Goal: Task Accomplishment & Management: Manage account settings

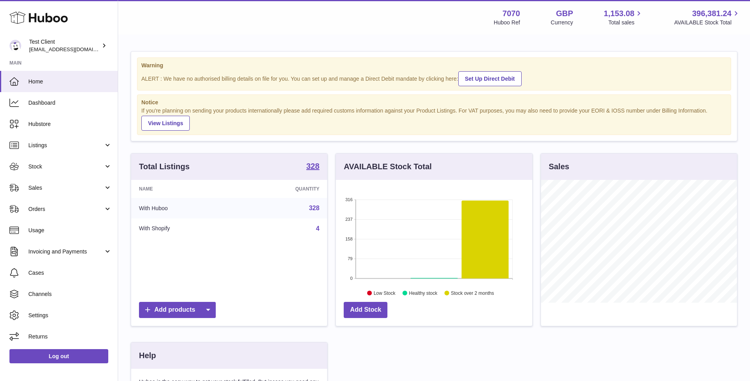
scroll to position [123, 198]
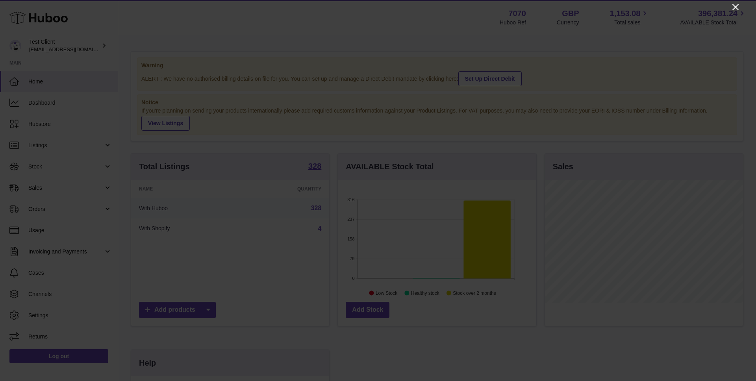
click at [735, 9] on icon "Close" at bounding box center [735, 6] width 9 height 9
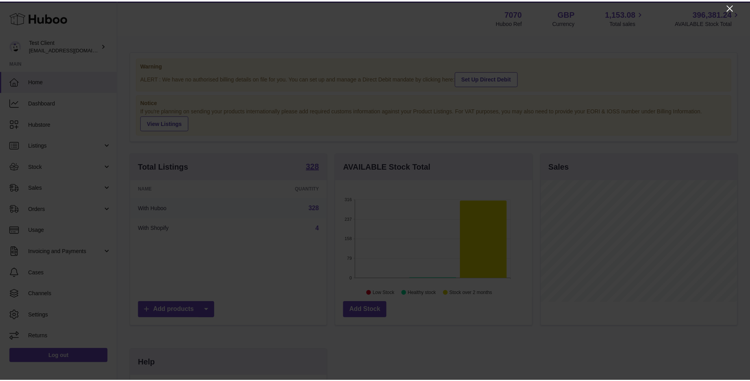
scroll to position [393699, 393626]
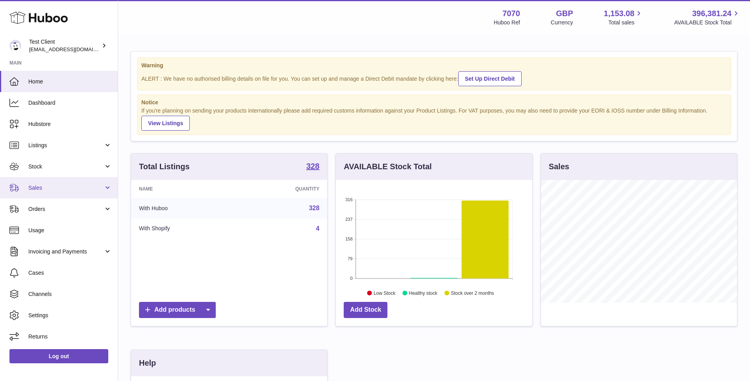
click at [52, 193] on link "Sales" at bounding box center [59, 187] width 118 height 21
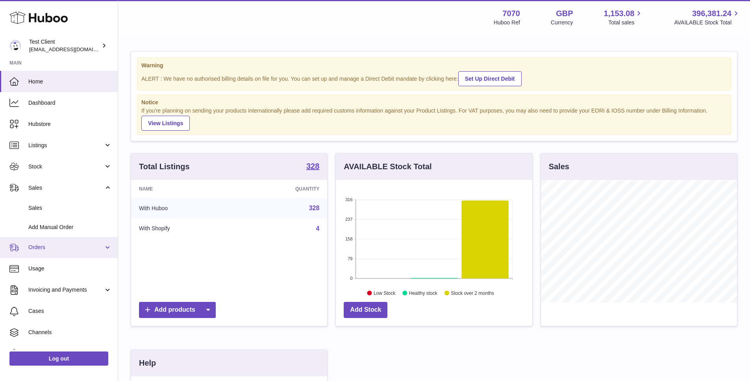
click at [64, 247] on span "Orders" at bounding box center [65, 247] width 75 height 7
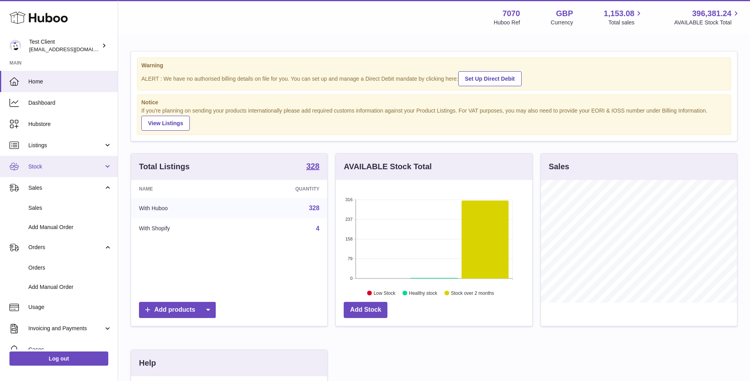
click at [65, 168] on span "Stock" at bounding box center [65, 166] width 75 height 7
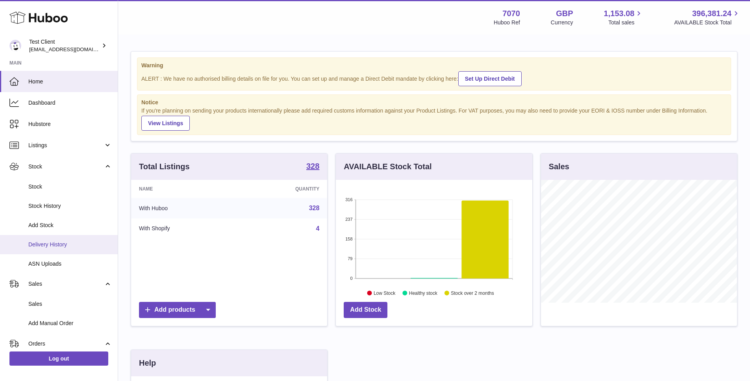
click at [56, 245] on span "Delivery History" at bounding box center [69, 244] width 83 height 7
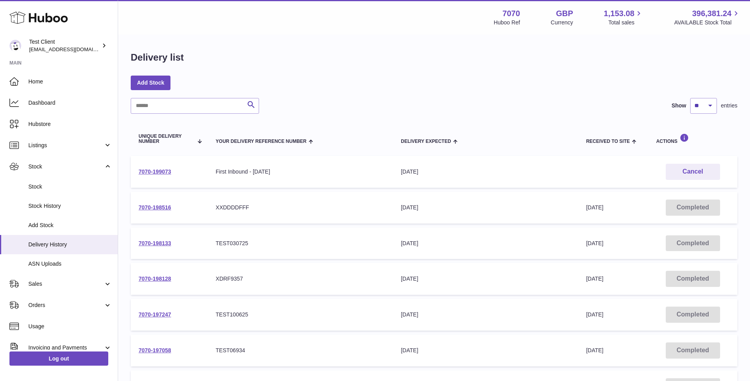
click at [549, 181] on td "Delivery Expected 8th Aug 2025" at bounding box center [485, 172] width 185 height 32
drag, startPoint x: 179, startPoint y: 170, endPoint x: 138, endPoint y: 172, distance: 41.0
click at [138, 172] on td "7070-199073" at bounding box center [169, 172] width 77 height 32
copy link "7070-199073"
click at [65, 171] on link "Stock" at bounding box center [59, 166] width 118 height 21
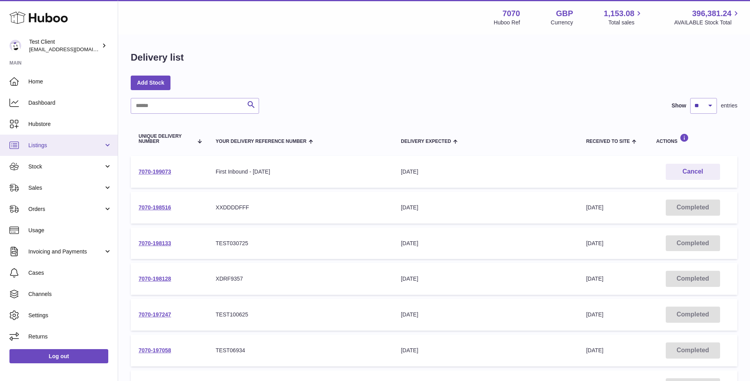
click at [60, 155] on link "Listings" at bounding box center [59, 145] width 118 height 21
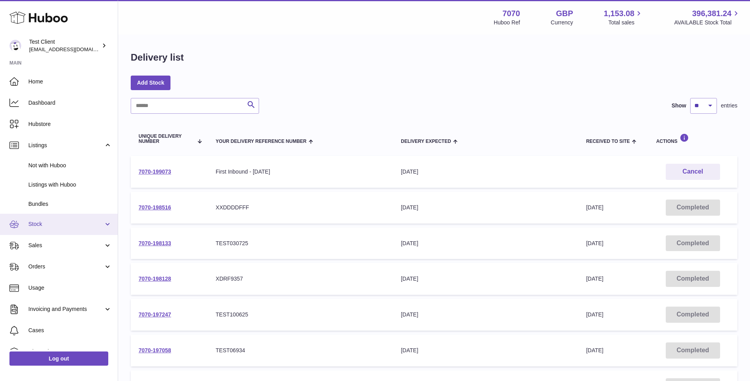
click at [45, 216] on link "Stock" at bounding box center [59, 224] width 118 height 21
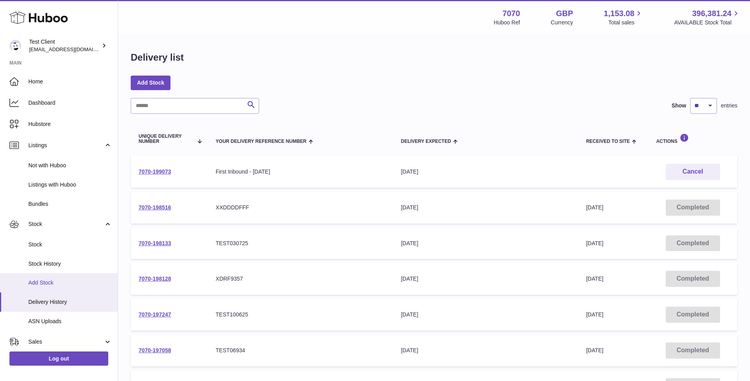
click at [57, 281] on span "Add Stock" at bounding box center [69, 282] width 83 height 7
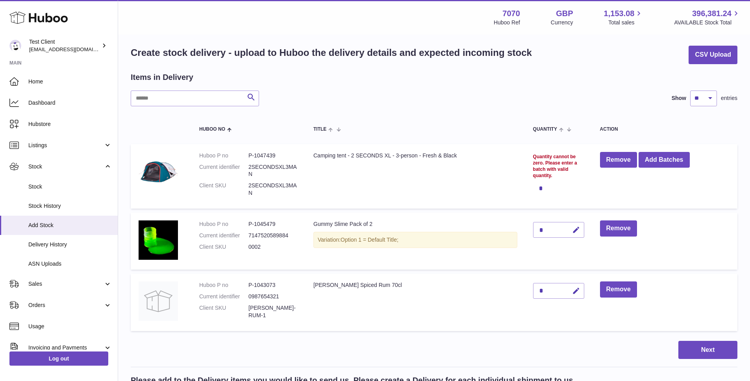
scroll to position [0, 0]
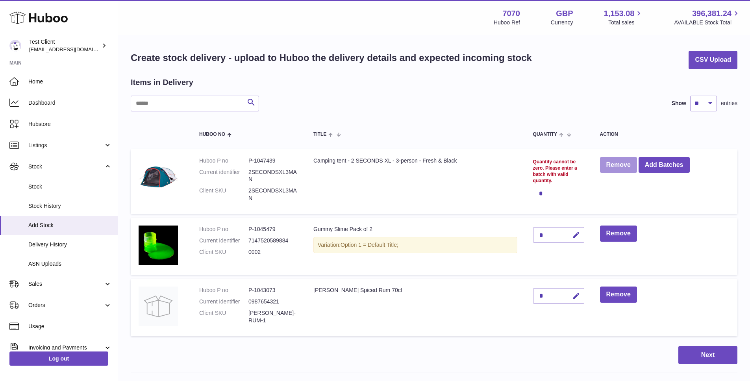
click at [615, 161] on button "Remove" at bounding box center [618, 165] width 37 height 16
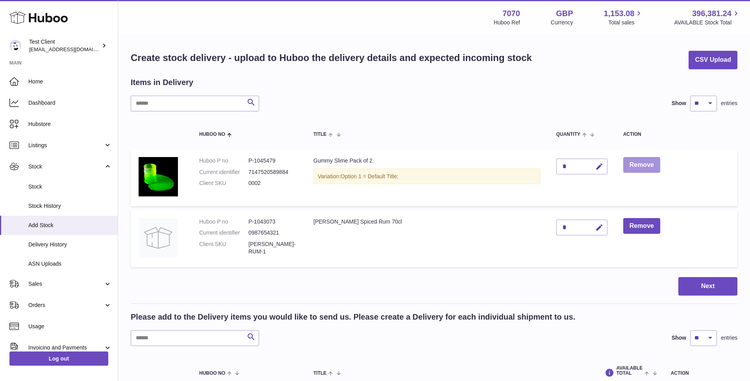
click at [647, 161] on button "Remove" at bounding box center [641, 165] width 37 height 16
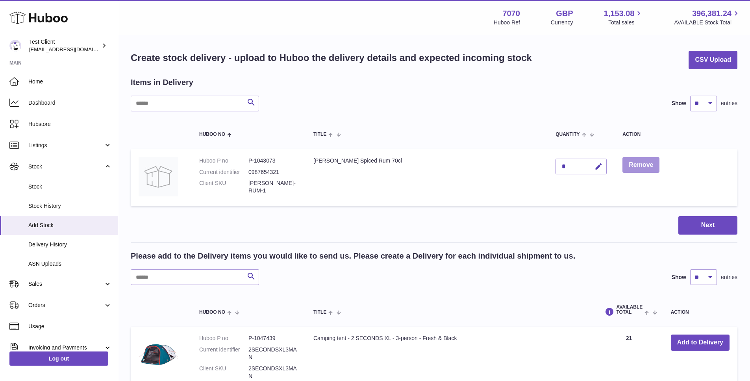
click at [623, 167] on button "Remove" at bounding box center [641, 165] width 37 height 16
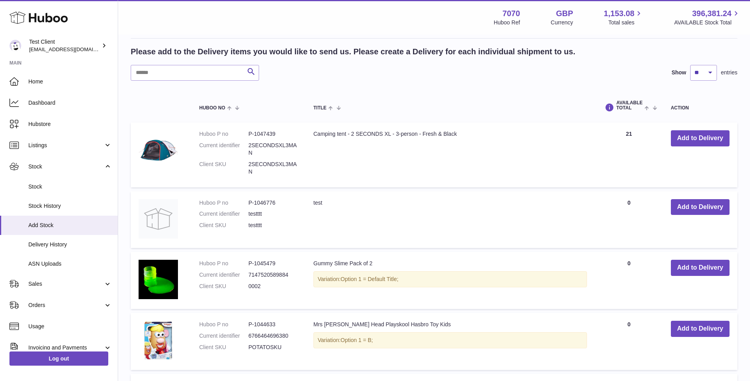
scroll to position [86, 0]
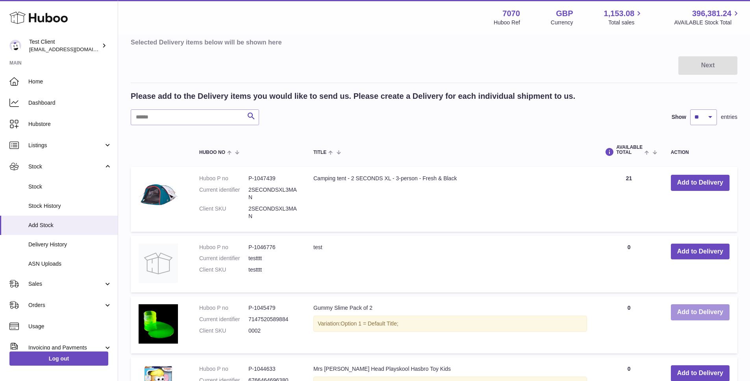
click at [693, 312] on button "Add to Delivery" at bounding box center [700, 312] width 59 height 16
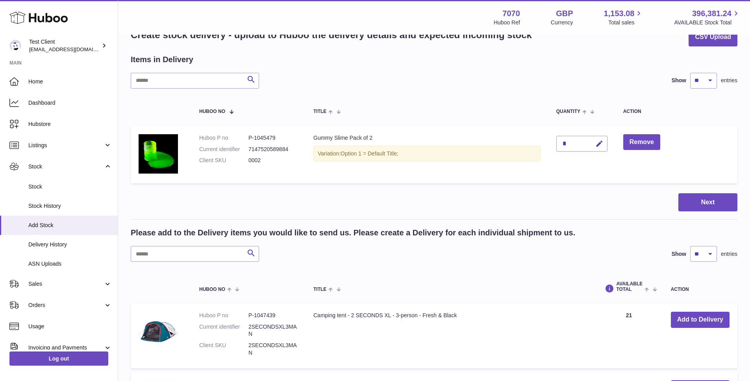
scroll to position [18, 0]
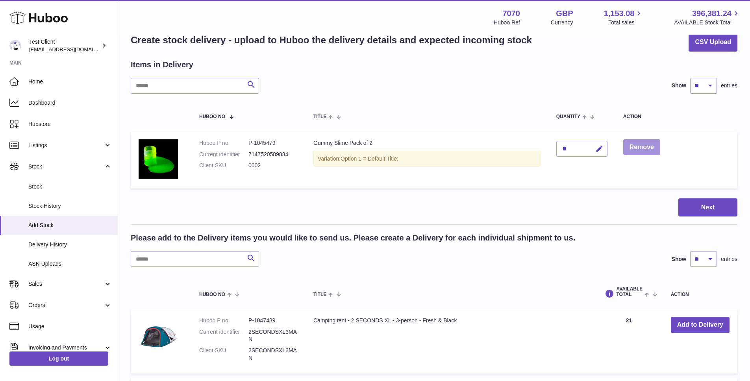
click at [648, 146] on button "Remove" at bounding box center [641, 147] width 37 height 16
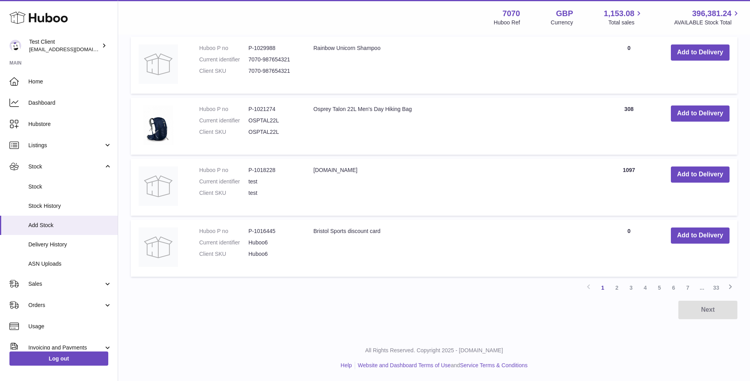
scroll to position [0, 0]
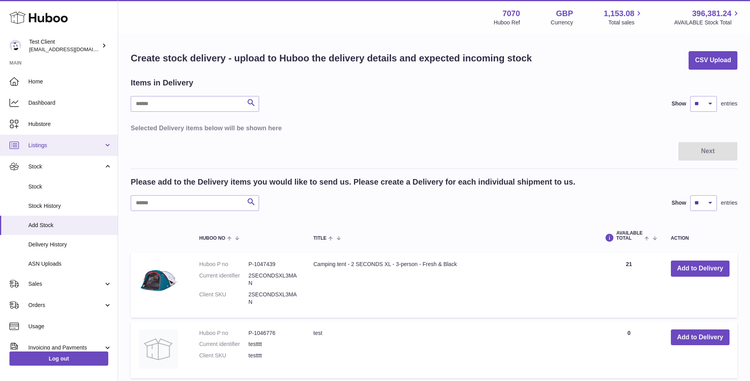
click at [52, 146] on span "Listings" at bounding box center [65, 145] width 75 height 7
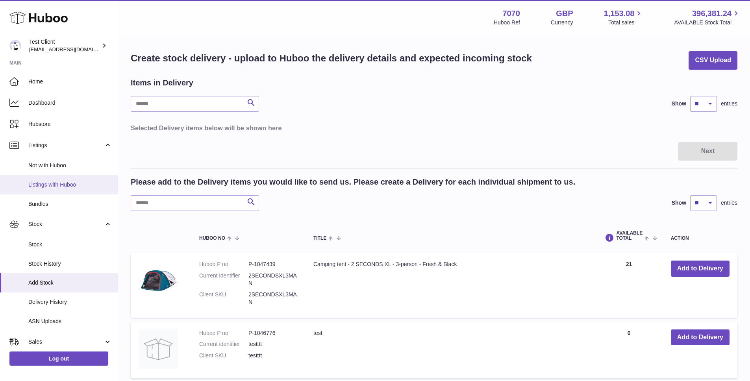
click at [73, 188] on span "Listings with Huboo" at bounding box center [69, 184] width 83 height 7
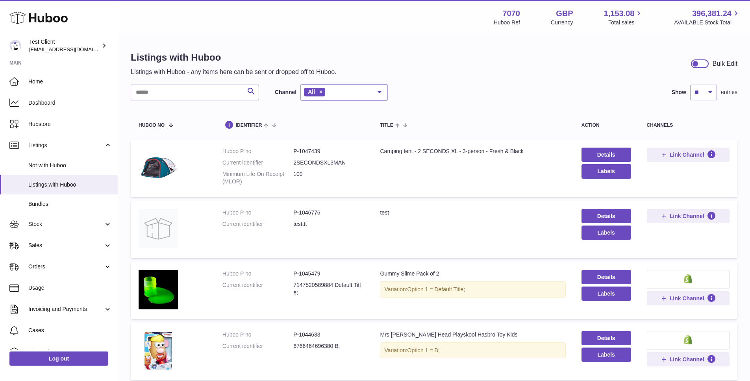
click at [228, 92] on input "text" at bounding box center [195, 93] width 128 height 16
paste input "*******"
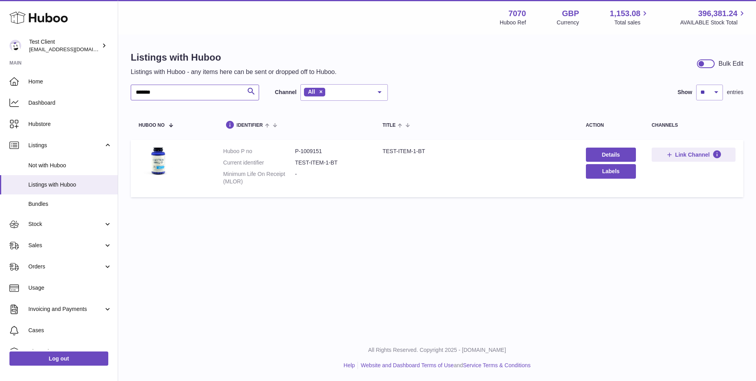
type input "*******"
click at [412, 220] on div "Menu Huboo 7070 Huboo Ref GBP Currency 1,153.08 Total sales 396,381.24 AVAILABL…" at bounding box center [437, 167] width 638 height 335
click at [59, 244] on span "Sales" at bounding box center [65, 245] width 75 height 7
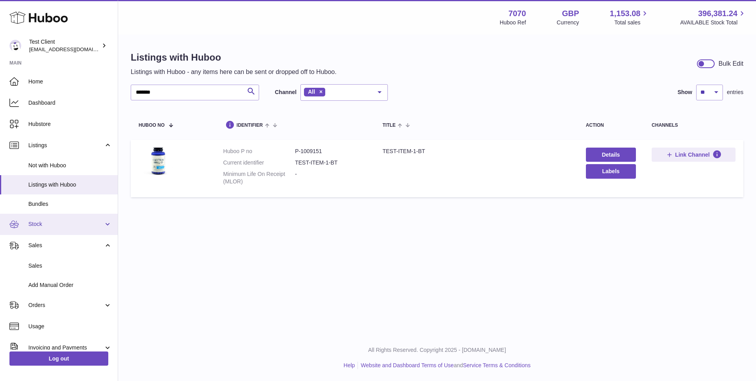
click at [63, 223] on span "Stock" at bounding box center [65, 224] width 75 height 7
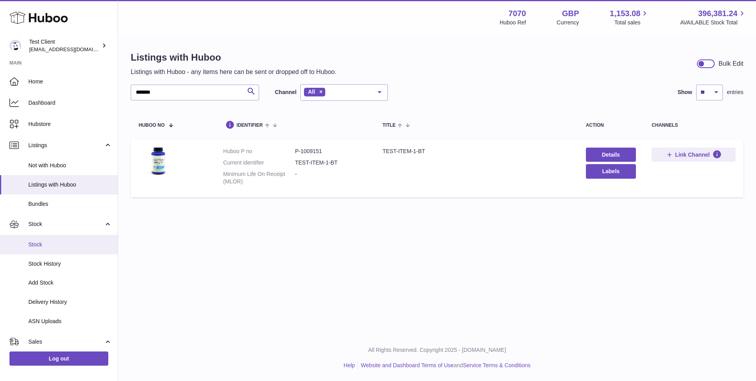
click at [69, 247] on span "Stock" at bounding box center [69, 244] width 83 height 7
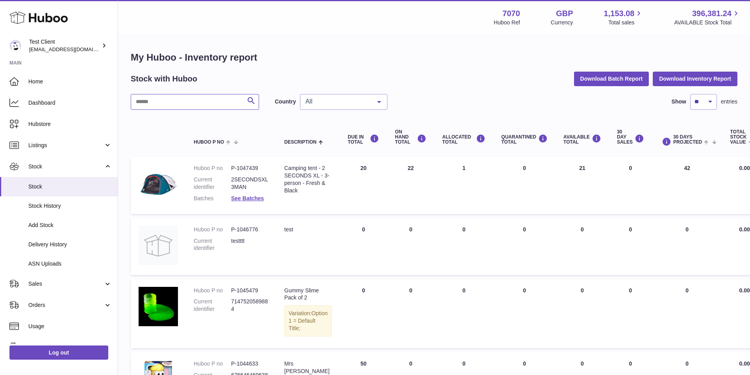
click at [214, 98] on input "text" at bounding box center [195, 102] width 128 height 16
paste input "*******"
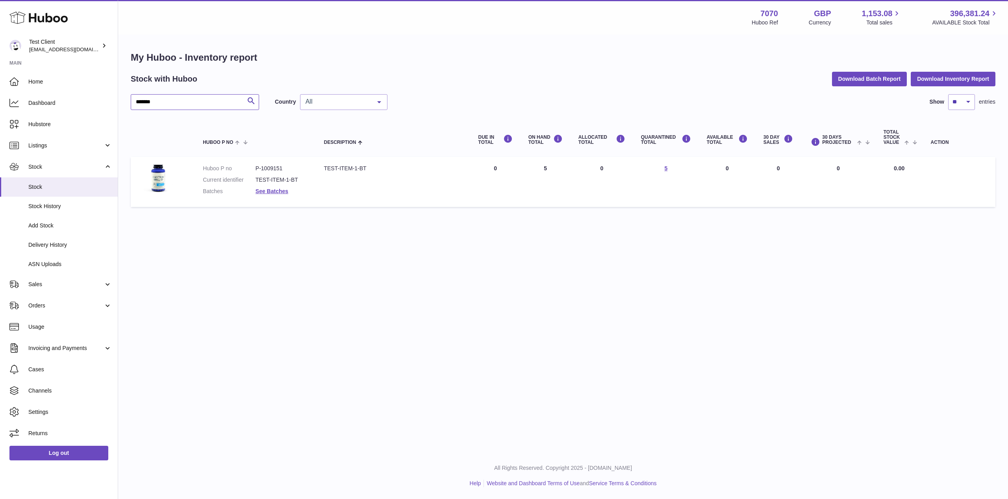
type input "*******"
click at [756, 262] on div "Menu Huboo 7070 Huboo Ref GBP Currency 1,153.08 Total sales 396,381.24 AVAILABL…" at bounding box center [563, 226] width 890 height 452
click at [756, 176] on td at bounding box center [959, 182] width 72 height 50
click at [414, 381] on div "Menu Huboo 7070 Huboo Ref GBP Currency 1,153.08 Total sales 396,381.24 AVAILABL…" at bounding box center [563, 226] width 890 height 452
click at [59, 223] on span "Add Stock" at bounding box center [69, 225] width 83 height 7
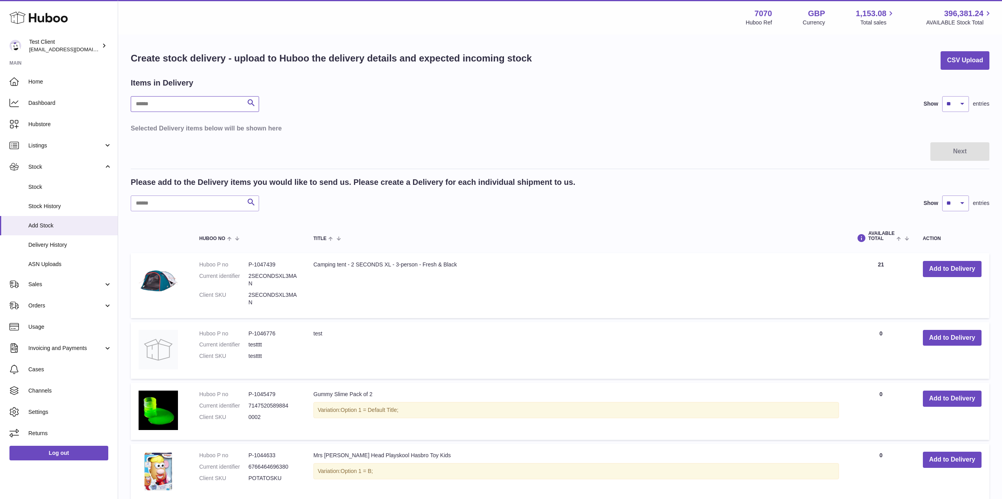
click at [212, 102] on input "text" at bounding box center [195, 104] width 128 height 16
paste input "*******"
type input "*******"
click at [201, 206] on input "text" at bounding box center [195, 203] width 128 height 16
paste input "*******"
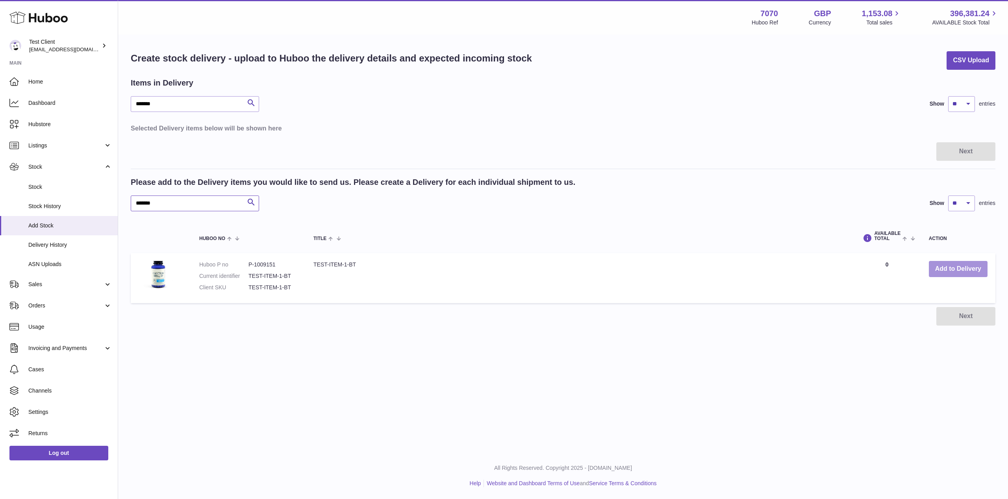
type input "*******"
click at [936, 276] on button "Add to Delivery" at bounding box center [958, 269] width 59 height 16
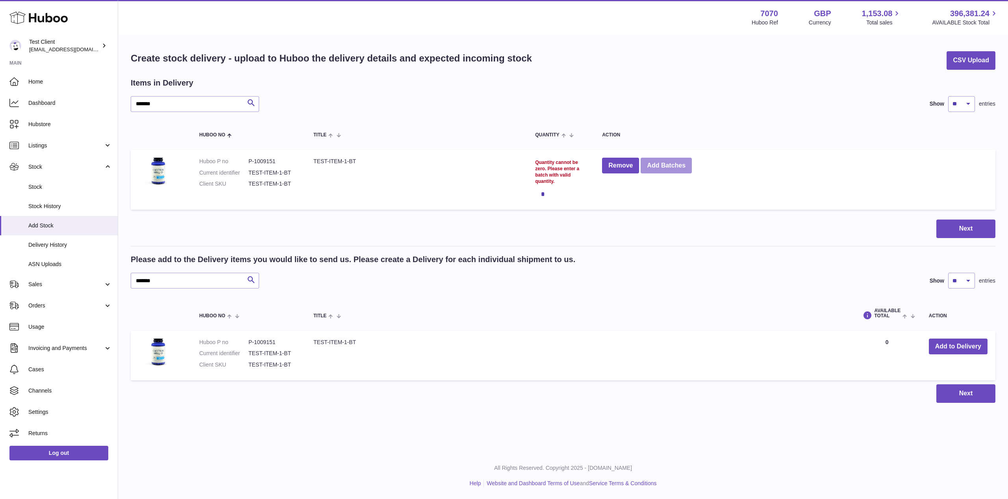
click at [666, 161] on button "Add Batches" at bounding box center [666, 166] width 51 height 16
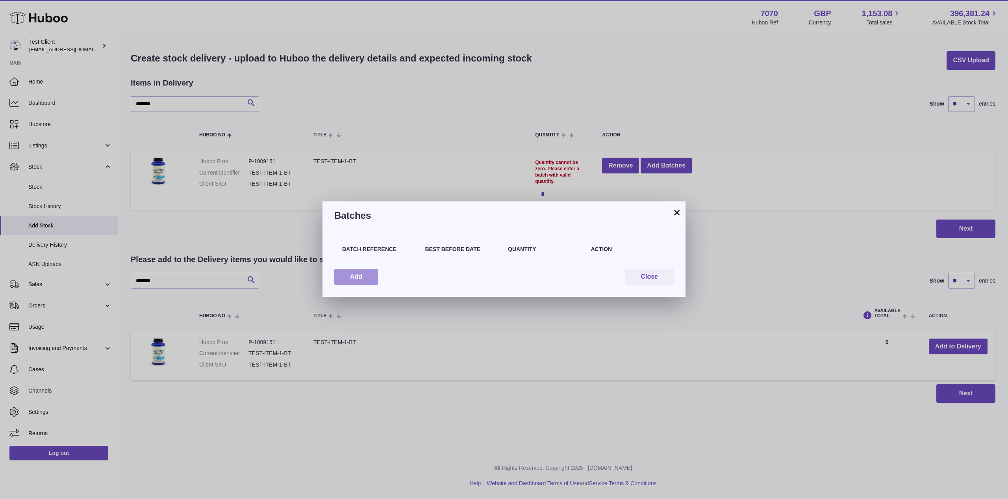
click at [373, 273] on button "Add" at bounding box center [356, 277] width 44 height 16
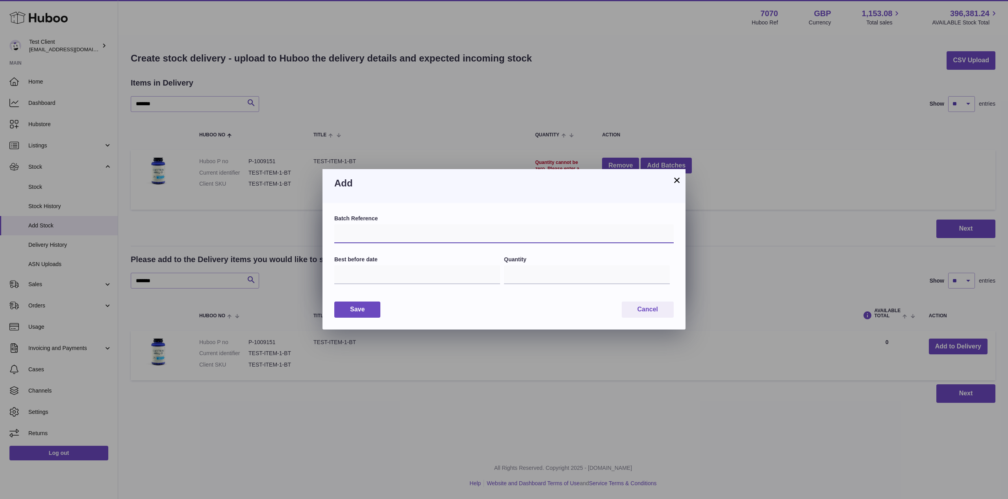
click at [405, 236] on input "text" at bounding box center [503, 233] width 339 height 19
drag, startPoint x: 420, startPoint y: 236, endPoint x: 228, endPoint y: 218, distance: 192.6
click at [230, 218] on div "**********" at bounding box center [504, 249] width 1008 height 499
type input "**********"
click at [376, 272] on input "text" at bounding box center [417, 274] width 166 height 19
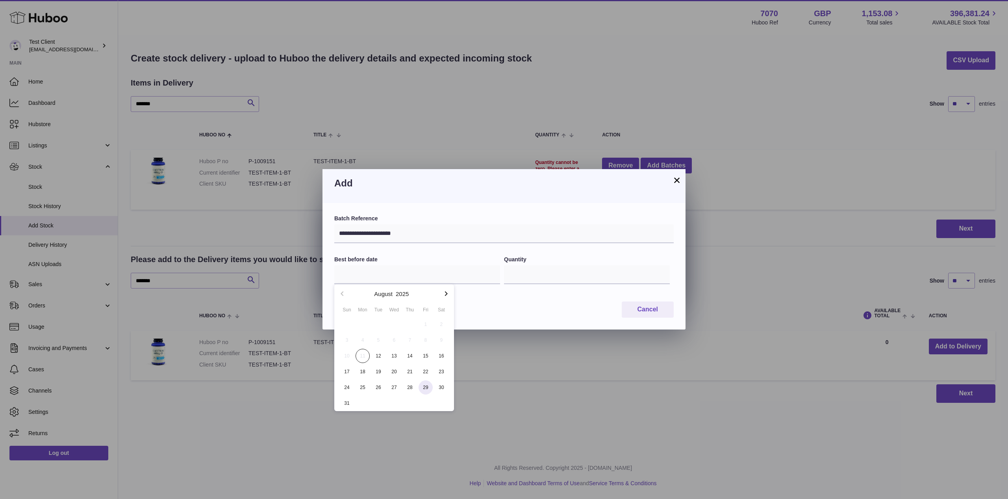
click at [425, 385] on span "29" at bounding box center [426, 387] width 14 height 14
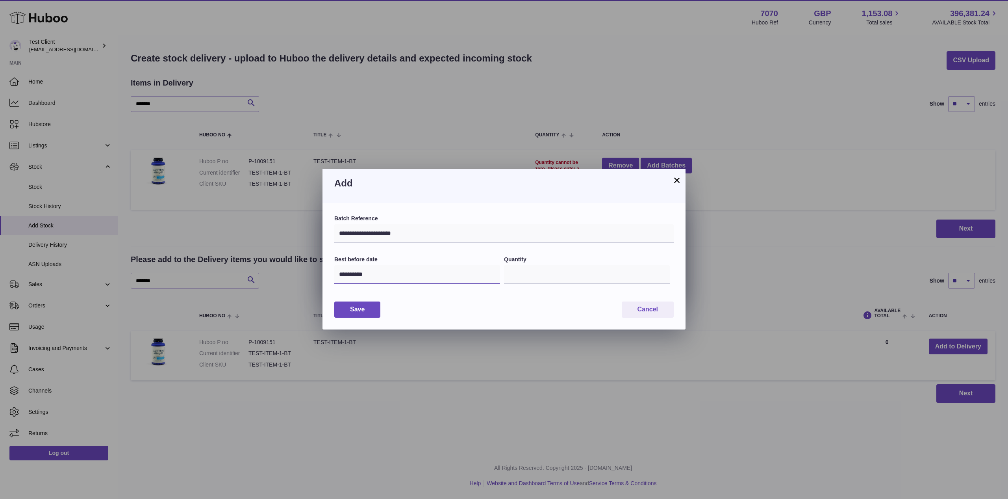
click at [374, 276] on input "**********" at bounding box center [417, 274] width 166 height 19
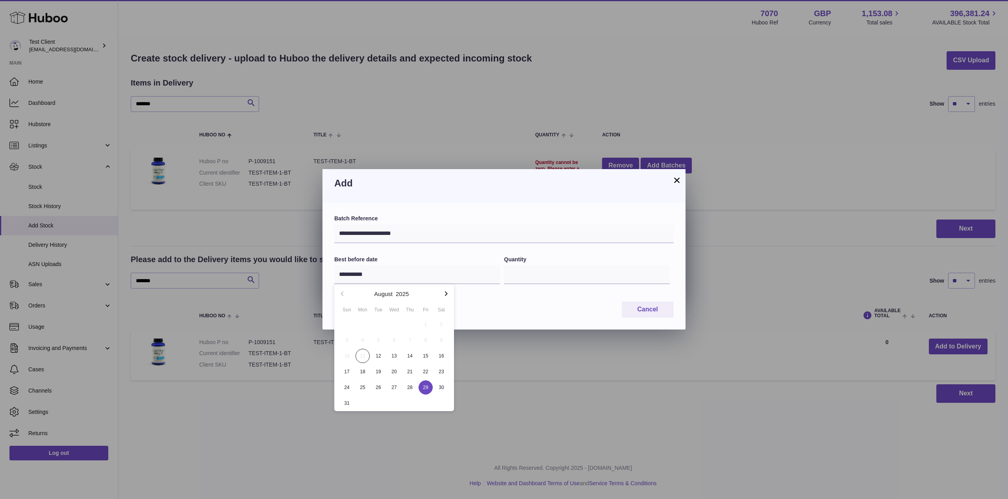
click at [446, 298] on button "button" at bounding box center [446, 293] width 16 height 19
click at [446, 298] on icon "button" at bounding box center [445, 293] width 9 height 9
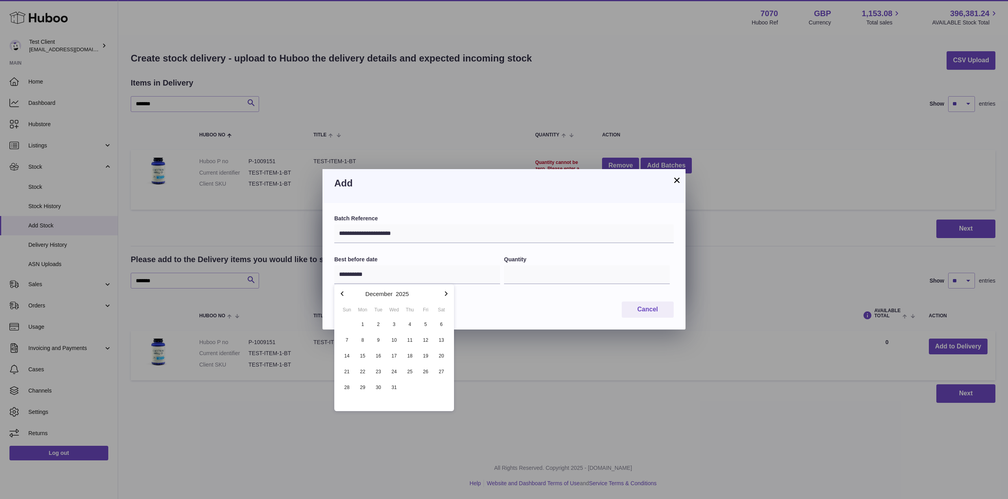
click at [446, 298] on icon "button" at bounding box center [445, 293] width 9 height 9
click at [441, 374] on span "28" at bounding box center [441, 371] width 14 height 14
type input "**********"
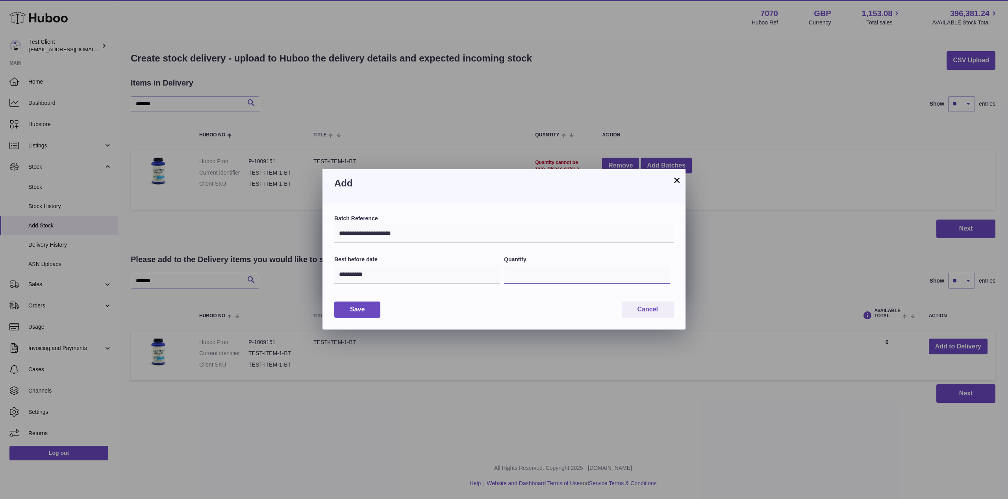
click at [542, 280] on input "*" at bounding box center [587, 274] width 166 height 19
type input "***"
click at [347, 310] on button "Save" at bounding box center [357, 309] width 46 height 16
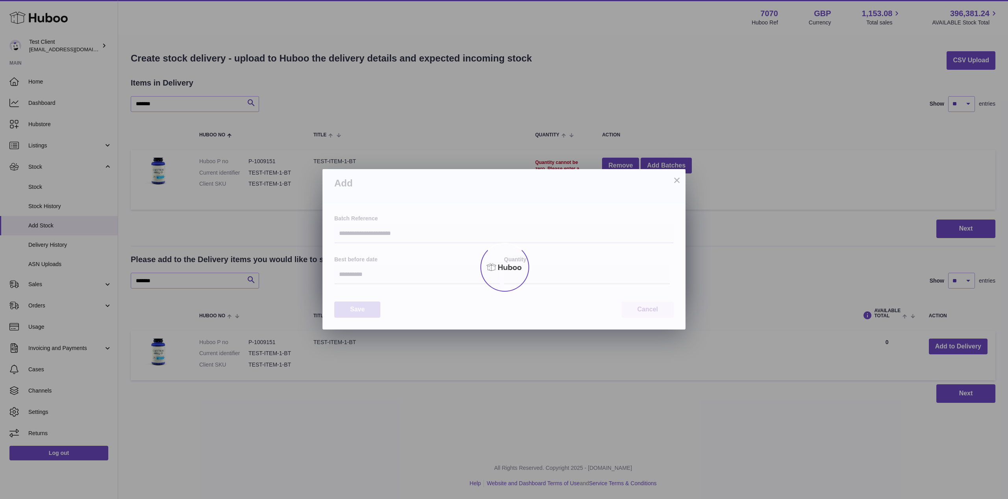
type input "***"
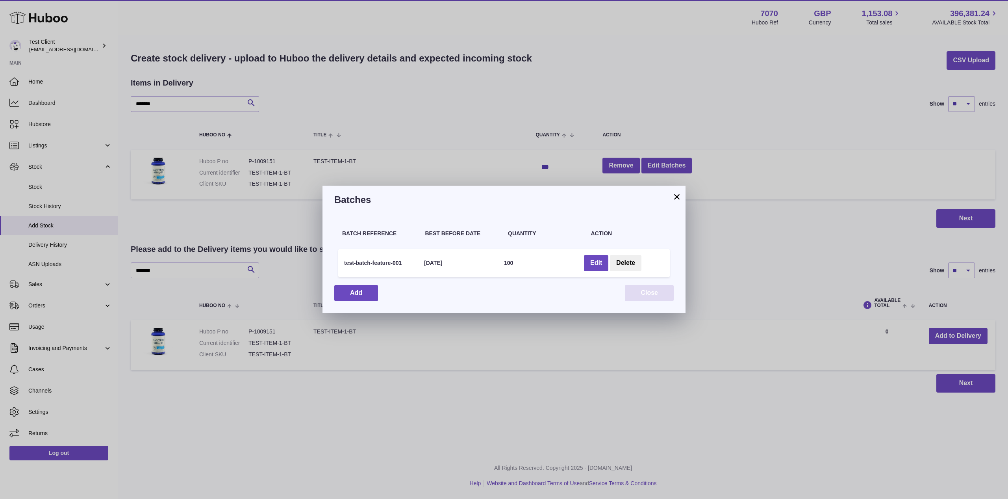
click at [648, 299] on button "Close" at bounding box center [649, 293] width 49 height 16
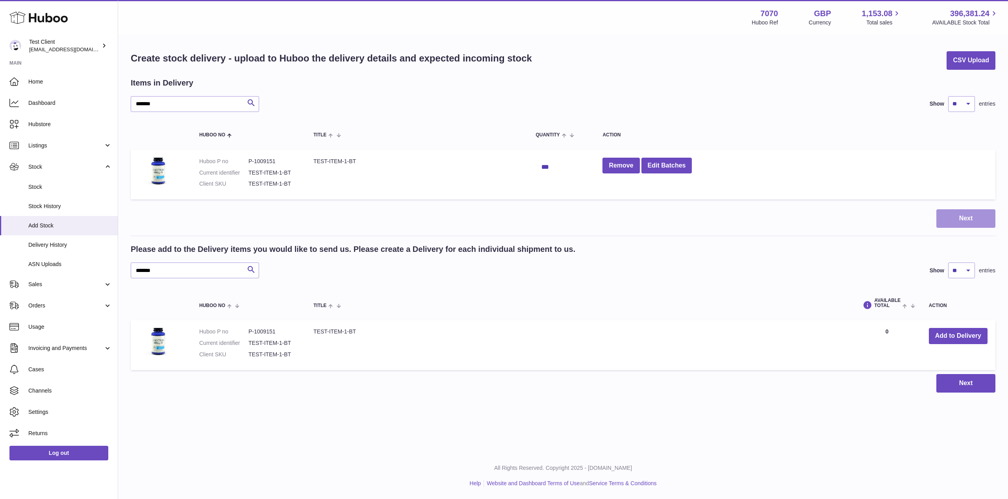
click at [955, 217] on button "Next" at bounding box center [966, 218] width 59 height 19
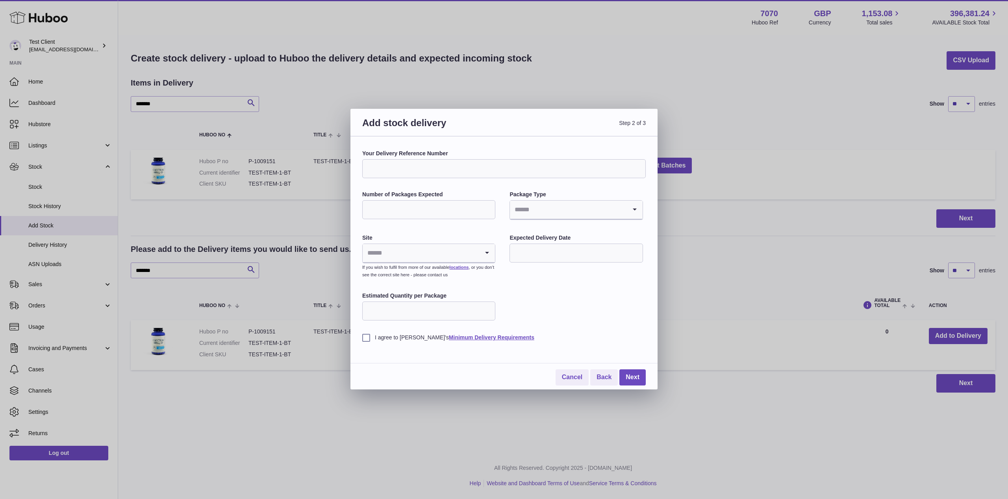
click at [399, 169] on input "Your Delivery Reference Number" at bounding box center [504, 168] width 284 height 19
paste input "**********"
type input "**********"
click at [398, 207] on input "Number of Packages Expected" at bounding box center [428, 209] width 133 height 19
type input "*"
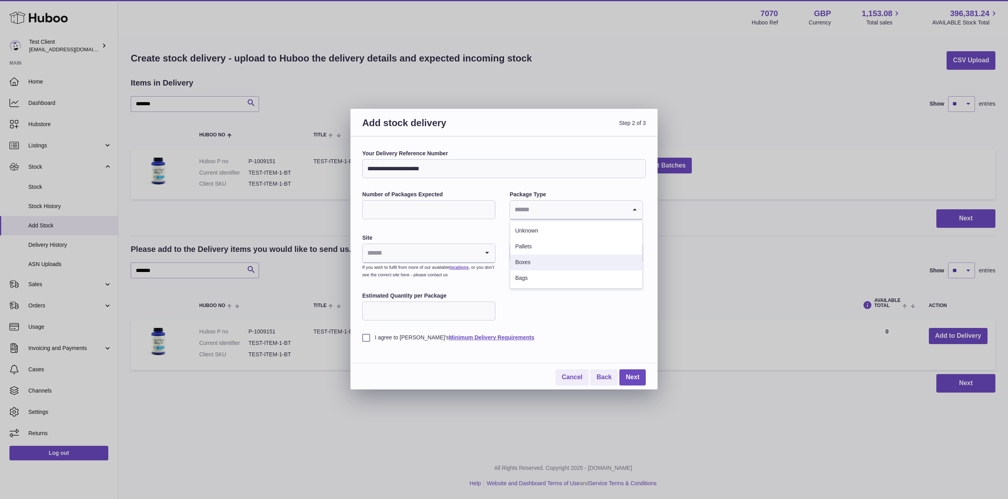
click at [543, 256] on li "Boxes" at bounding box center [576, 262] width 132 height 16
click at [433, 249] on input "Search for option" at bounding box center [421, 253] width 117 height 18
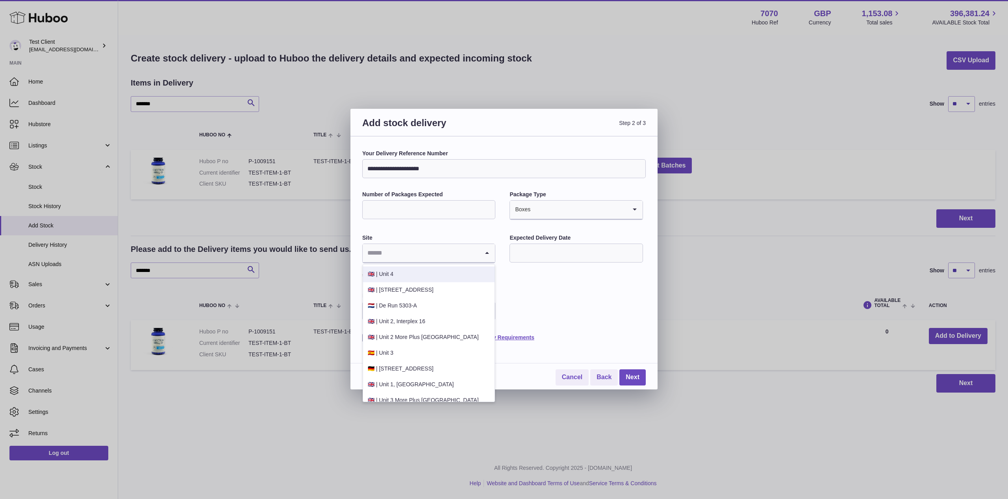
click at [409, 280] on li "🇬🇧 | Unit 4" at bounding box center [429, 274] width 132 height 16
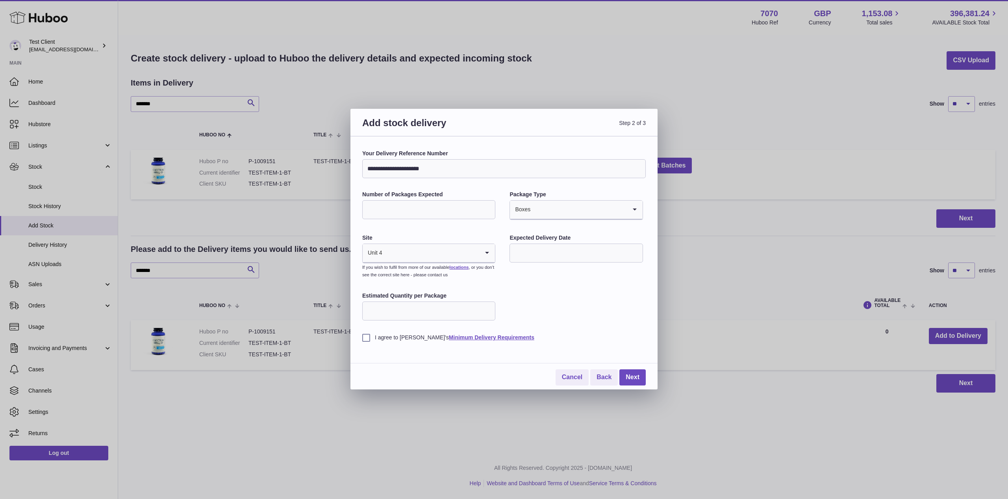
click at [412, 247] on input "Search for option" at bounding box center [431, 253] width 97 height 18
click at [538, 284] on div "**********" at bounding box center [504, 245] width 284 height 191
click at [544, 256] on input "text" at bounding box center [576, 252] width 133 height 19
click at [572, 333] on span "14" at bounding box center [569, 334] width 14 height 14
type input "**********"
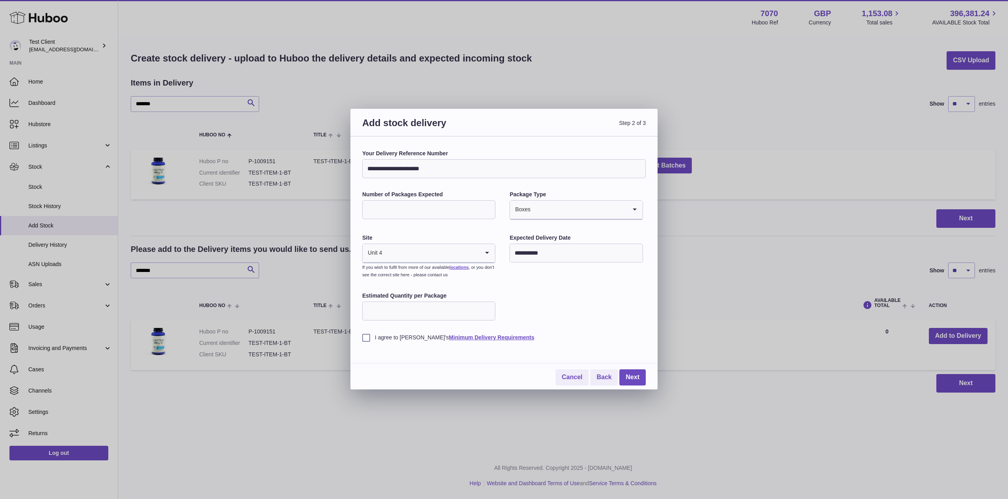
click at [440, 307] on input "Estimated Quantity per Package" at bounding box center [428, 310] width 133 height 19
type input "***"
click at [367, 338] on label "I agree to Huboo's Minimum Delivery Requirements" at bounding box center [504, 337] width 284 height 7
click at [632, 378] on link "Next" at bounding box center [632, 377] width 26 height 16
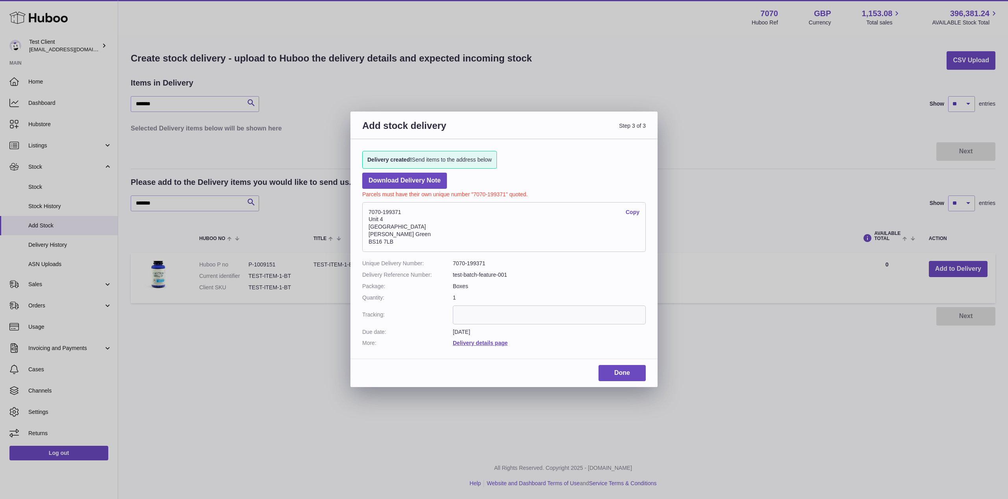
click at [706, 373] on div "Add stock delivery Step 3 of 3 Delivery created! Send items to the address belo…" at bounding box center [504, 249] width 1008 height 499
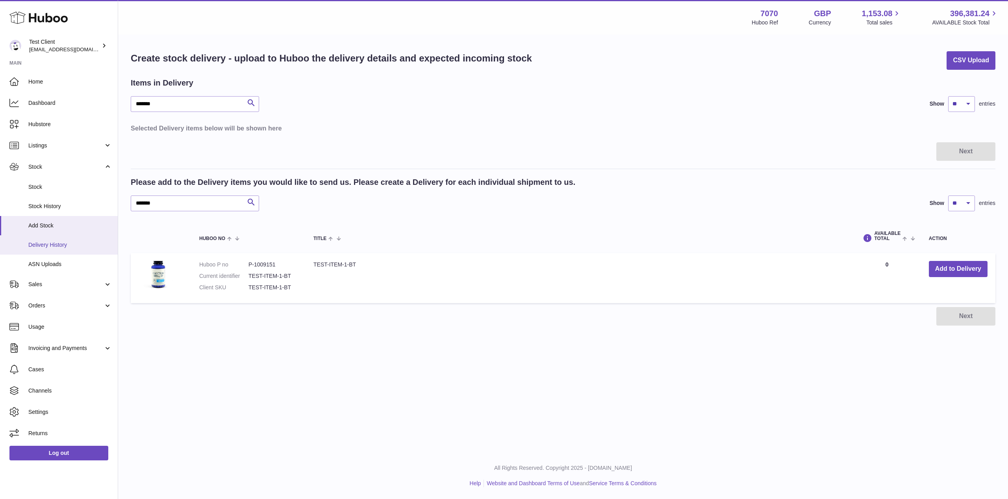
click at [58, 243] on span "Delivery History" at bounding box center [69, 244] width 83 height 7
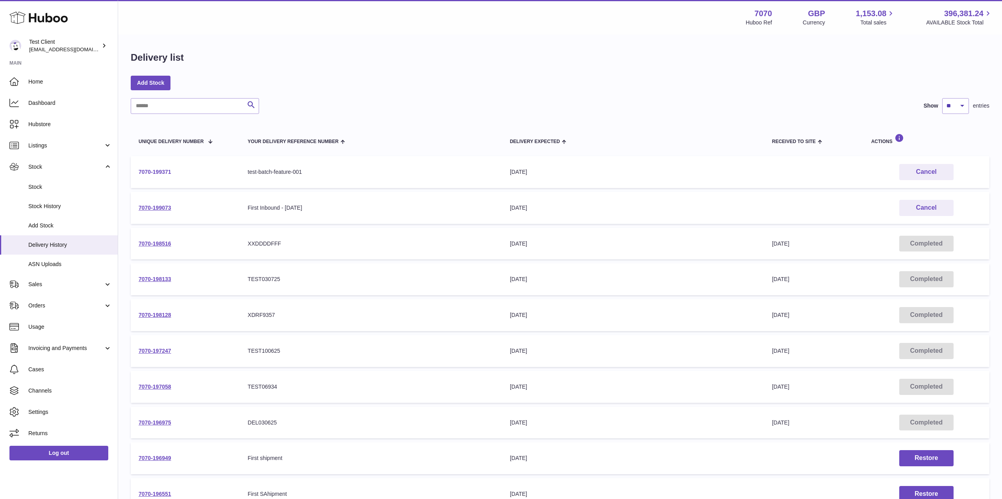
click at [159, 169] on link "7070-199371" at bounding box center [155, 172] width 33 height 6
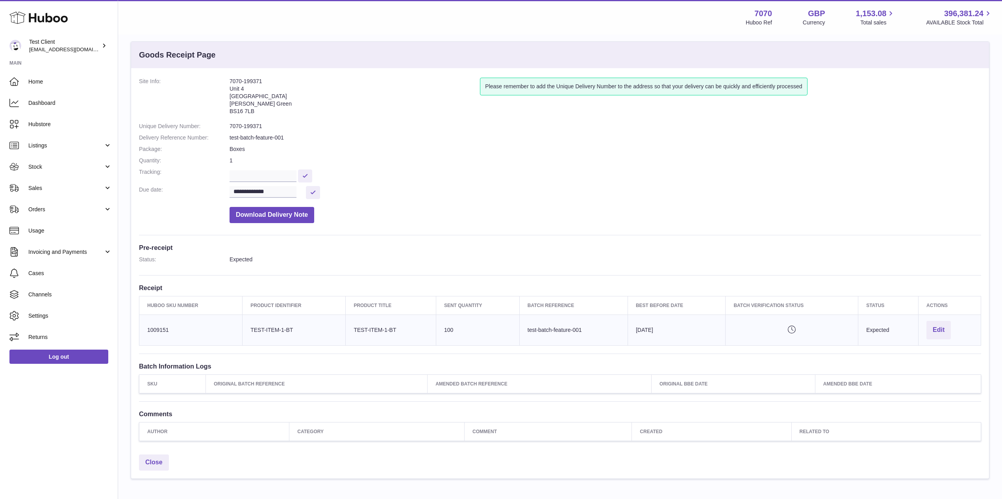
scroll to position [51, 0]
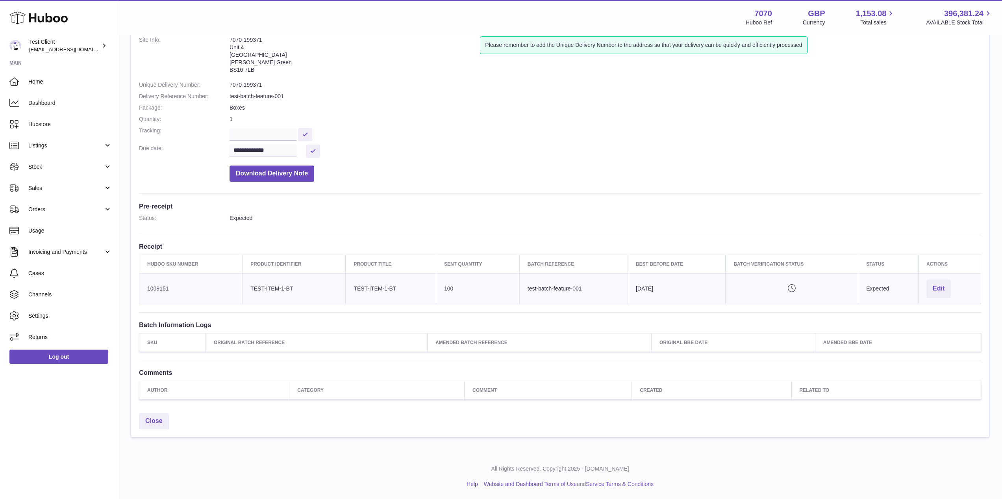
click at [185, 393] on th "Author" at bounding box center [214, 390] width 150 height 19
click at [187, 384] on th "Author" at bounding box center [214, 390] width 150 height 19
click at [218, 369] on h3 "Comments" at bounding box center [560, 372] width 842 height 9
click at [939, 287] on button "Edit" at bounding box center [939, 288] width 24 height 19
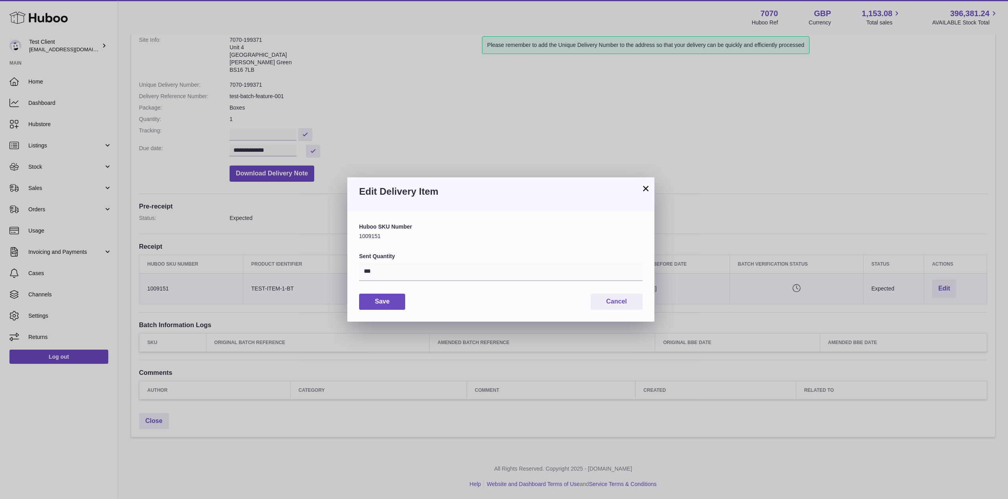
drag, startPoint x: 394, startPoint y: 243, endPoint x: 398, endPoint y: 236, distance: 7.6
click at [394, 243] on div "Huboo SKU Number 1009151 Sent Quantity *** Save Cancel" at bounding box center [501, 266] width 284 height 86
click at [401, 234] on div "Huboo SKU Number 1009151" at bounding box center [501, 231] width 284 height 17
click at [408, 239] on div "Huboo SKU Number 1009151" at bounding box center [501, 231] width 284 height 17
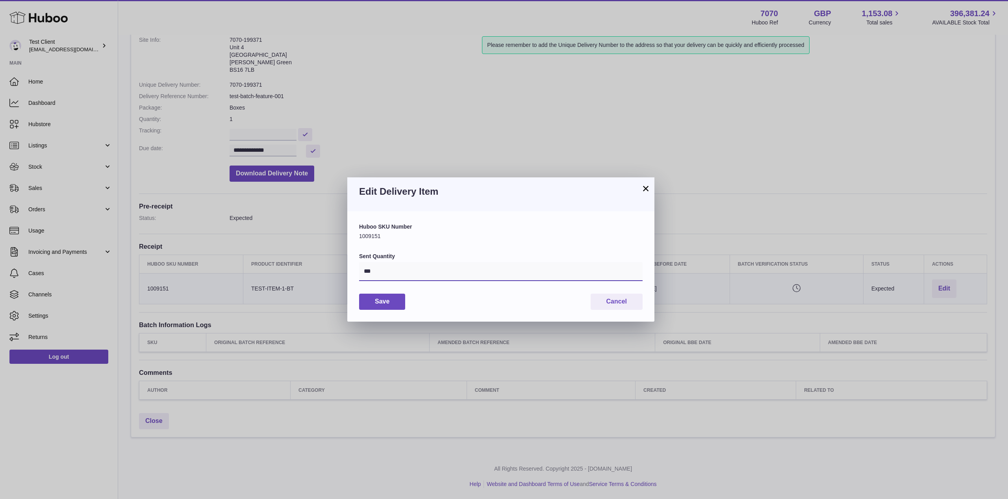
click at [406, 268] on input "***" at bounding box center [501, 271] width 284 height 19
click at [418, 241] on div "Huboo SKU Number 1009151 Sent Quantity *** Save Cancel" at bounding box center [501, 266] width 284 height 86
click at [549, 311] on div "Huboo SKU Number 1009151 Sent Quantity *** Save Cancel" at bounding box center [500, 266] width 307 height 110
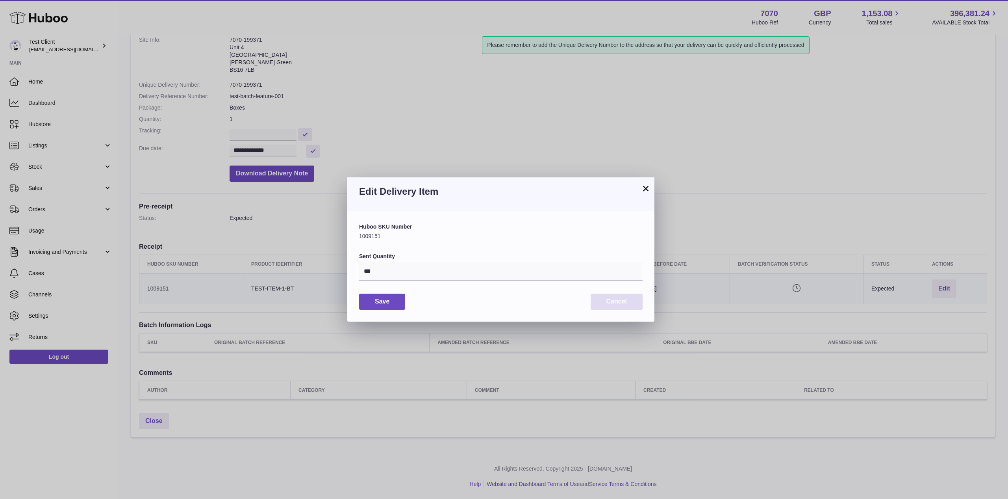
click at [606, 305] on button "Cancel" at bounding box center [617, 301] width 52 height 16
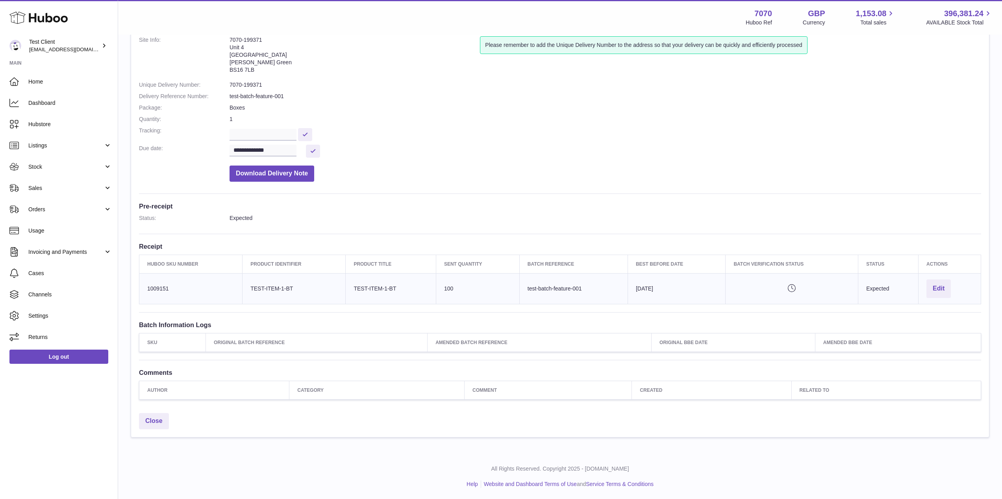
click at [682, 230] on div "**********" at bounding box center [560, 218] width 858 height 382
click at [678, 245] on h3 "Receipt" at bounding box center [560, 246] width 842 height 9
click at [721, 242] on h3 "Receipt" at bounding box center [560, 246] width 842 height 9
click at [706, 312] on hr at bounding box center [560, 312] width 842 height 0
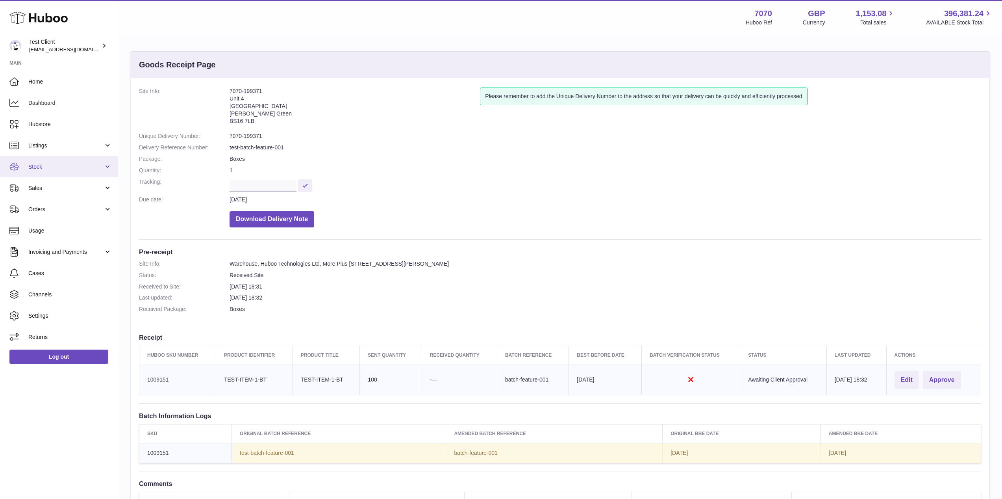
click at [63, 175] on link "Stock" at bounding box center [59, 166] width 118 height 21
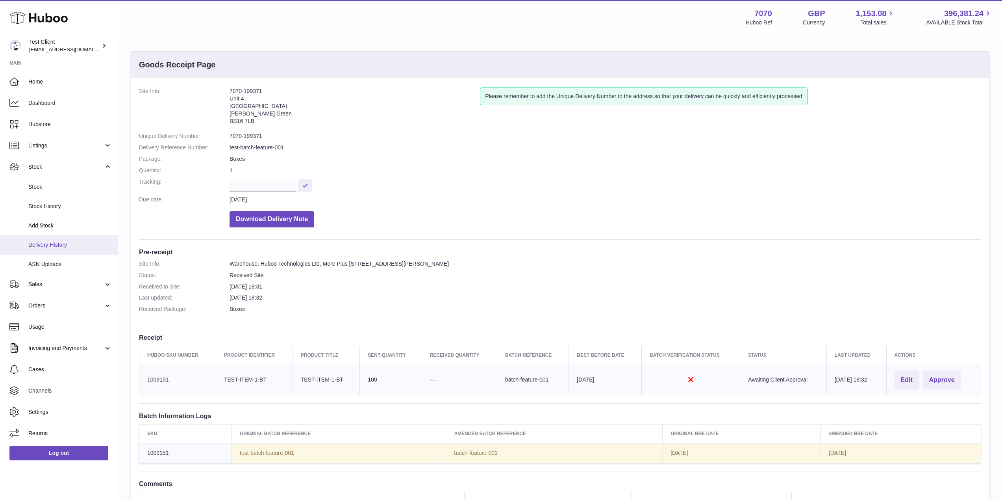
click at [64, 244] on span "Delivery History" at bounding box center [69, 244] width 83 height 7
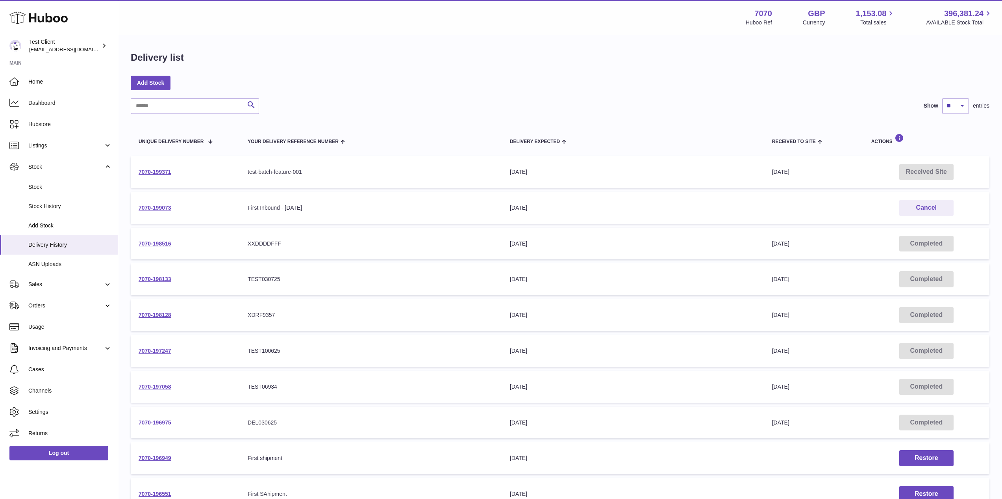
click at [694, 166] on td "Delivery Expected [DATE]" at bounding box center [633, 172] width 262 height 32
click at [985, 177] on td "Received Site" at bounding box center [927, 172] width 126 height 32
click at [380, 166] on td "Your Delivery Reference Number test-batch-feature-001" at bounding box center [371, 172] width 262 height 32
click at [208, 167] on td "7070-199371" at bounding box center [185, 172] width 109 height 32
click at [146, 172] on link "7070-199371" at bounding box center [155, 172] width 33 height 6
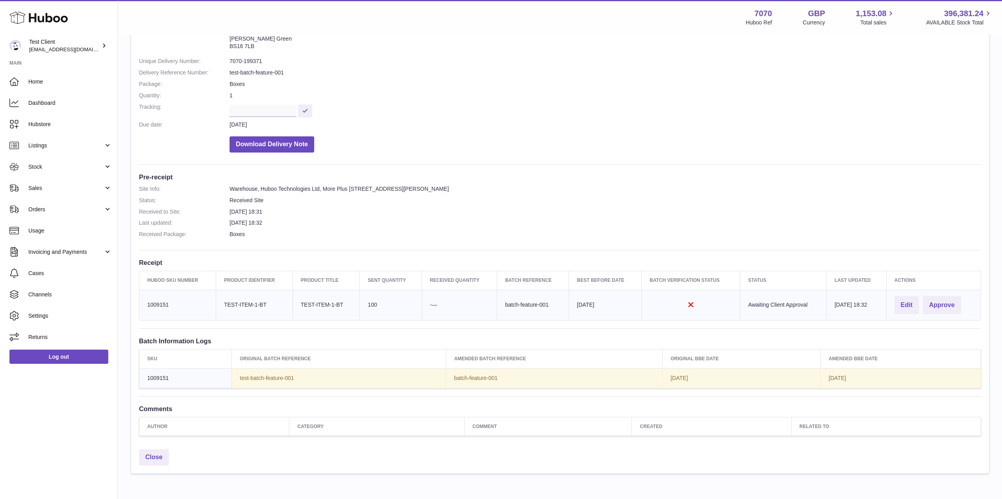
scroll to position [80, 0]
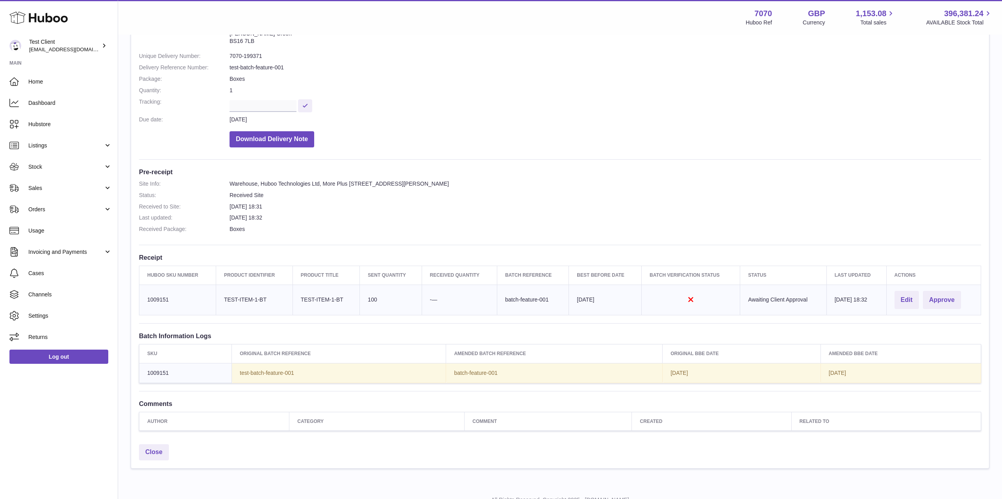
drag, startPoint x: 534, startPoint y: 231, endPoint x: 542, endPoint y: 249, distance: 19.2
click at [534, 231] on dd "Boxes" at bounding box center [606, 228] width 752 height 7
click at [923, 332] on h3 "Batch Information Logs" at bounding box center [560, 335] width 842 height 9
click at [874, 341] on div "Site Info: 7070-199371 Unit 4 Vertex Park South Emerson's Green BS16 7LB Please…" at bounding box center [560, 219] width 858 height 442
click at [907, 304] on button "Edit" at bounding box center [907, 300] width 24 height 19
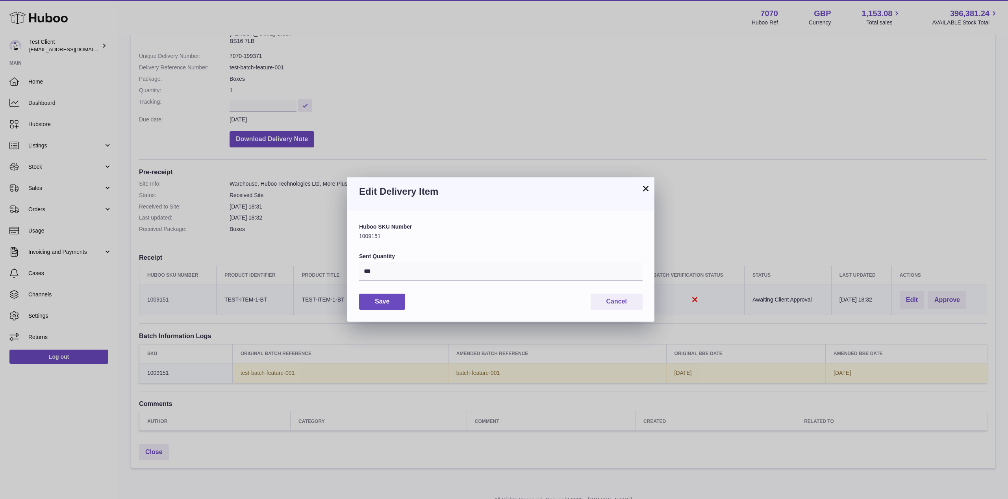
click at [449, 252] on label "Sent Quantity" at bounding box center [501, 255] width 284 height 7
click at [449, 262] on input "***" at bounding box center [501, 271] width 284 height 19
click at [436, 252] on label "Sent Quantity" at bounding box center [501, 255] width 284 height 7
click at [436, 262] on input "***" at bounding box center [501, 271] width 284 height 19
click at [613, 301] on button "Cancel" at bounding box center [617, 301] width 52 height 16
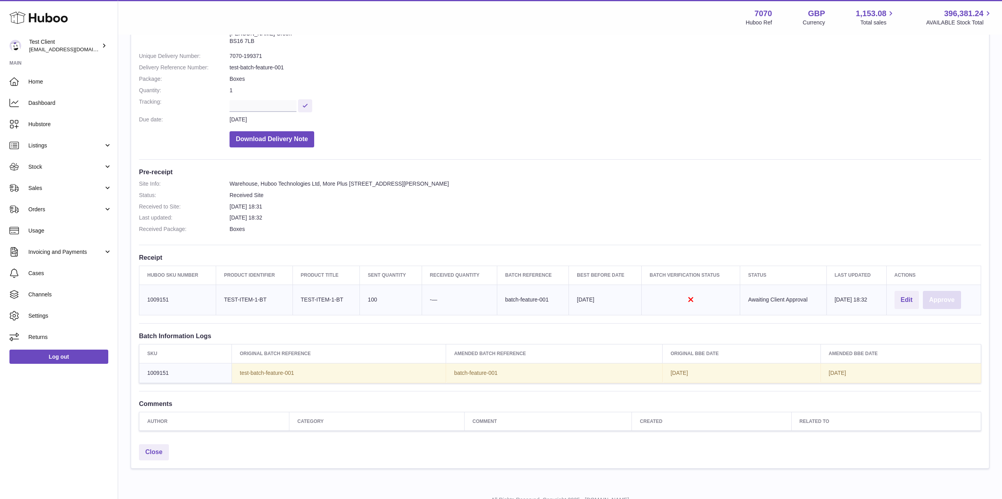
click at [944, 300] on button "Approve" at bounding box center [942, 300] width 38 height 19
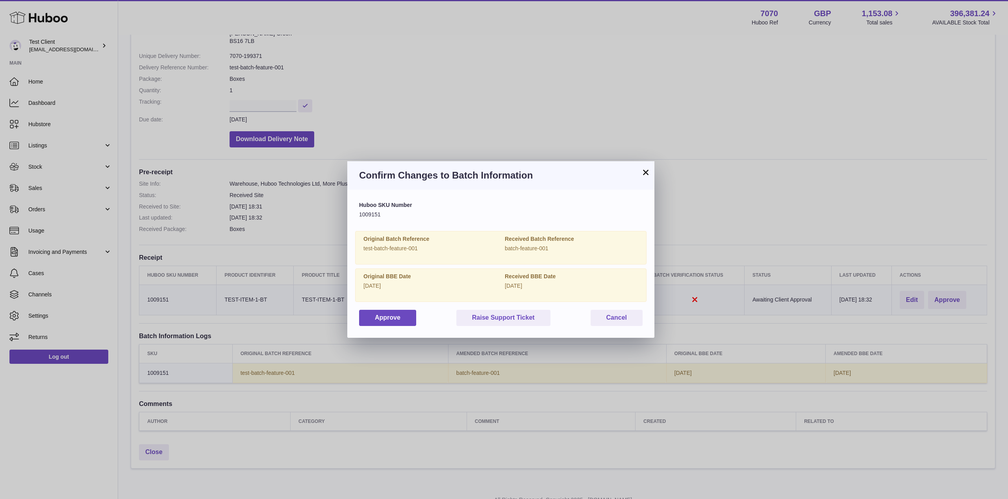
click at [432, 327] on div "Huboo SKU Number 1009151 Original Batch Reference test-batch-feature-001 Receiv…" at bounding box center [500, 263] width 307 height 148
click at [605, 312] on button "Cancel" at bounding box center [617, 318] width 52 height 16
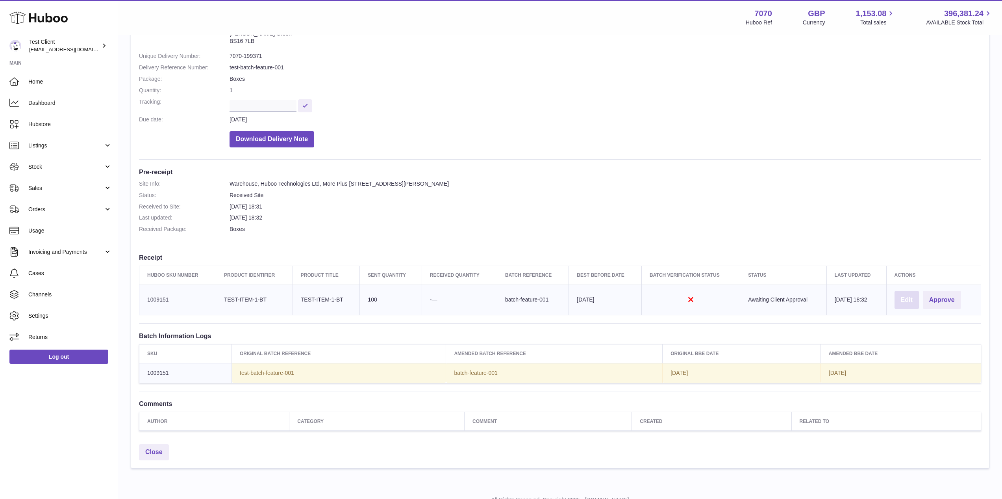
click at [906, 302] on button "Edit" at bounding box center [907, 300] width 24 height 19
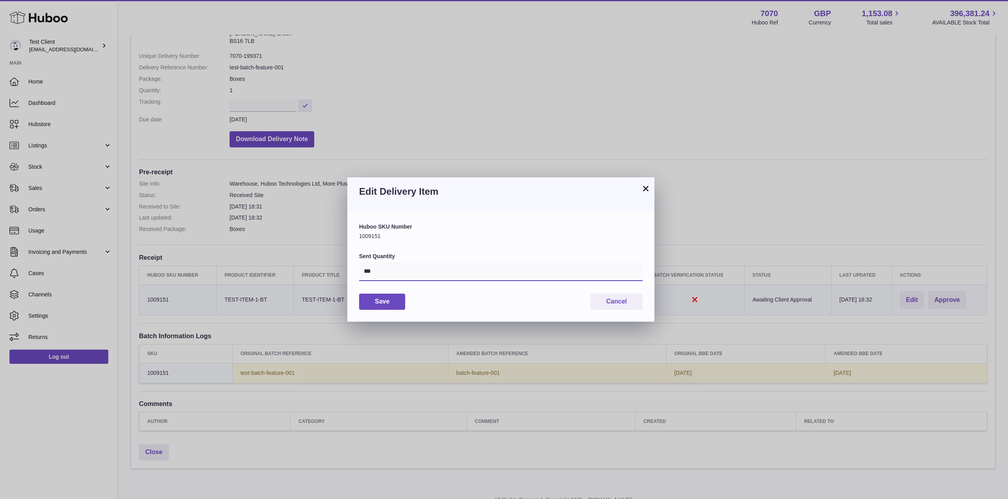
click at [435, 274] on input "***" at bounding box center [501, 271] width 284 height 19
type input "****"
click at [380, 303] on button "Save" at bounding box center [382, 301] width 46 height 16
click at [628, 303] on button "Cancel" at bounding box center [617, 301] width 52 height 16
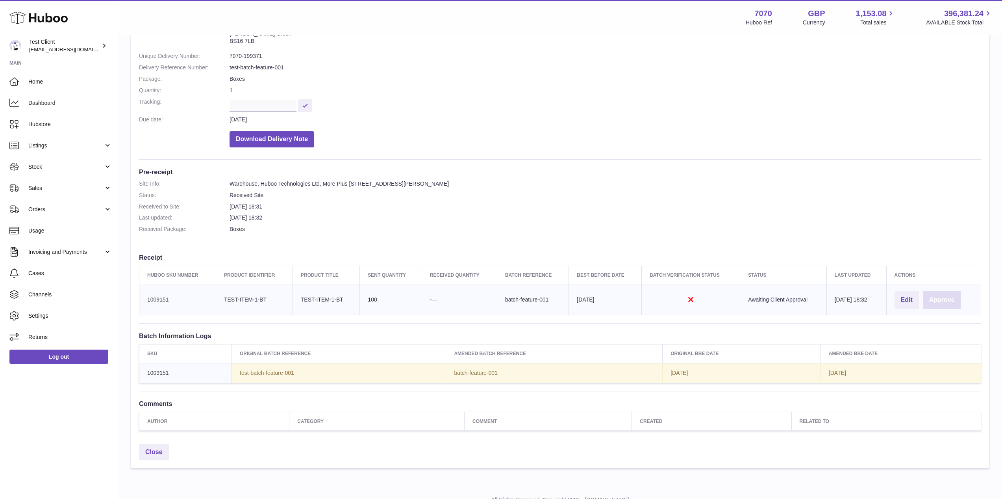
click at [944, 304] on button "Approve" at bounding box center [942, 300] width 38 height 19
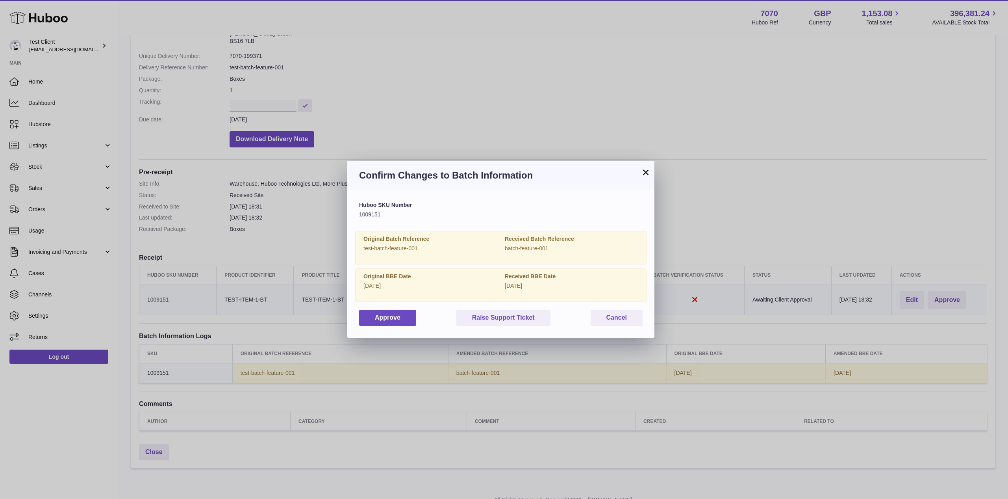
click at [507, 213] on div "Huboo SKU Number 1009151" at bounding box center [501, 209] width 284 height 17
click at [569, 321] on div "Approve Raise Support Ticket Cancel" at bounding box center [501, 318] width 284 height 16
click at [483, 322] on button "Raise Support Ticket" at bounding box center [503, 318] width 94 height 16
click at [398, 316] on button "Approve" at bounding box center [387, 318] width 57 height 16
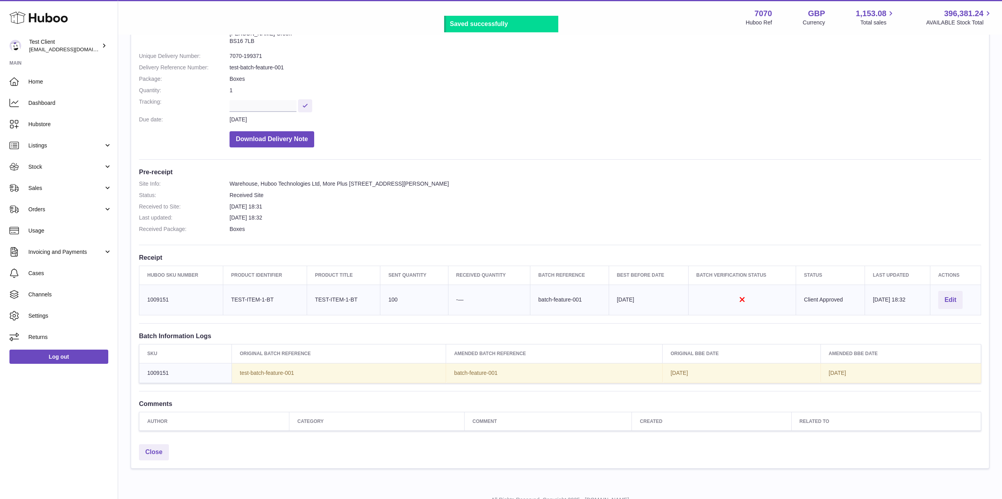
click at [649, 161] on div "Site Info: 7070-199371 Unit 4 Vertex Park South Emerson's Green BS16 7LB Please…" at bounding box center [560, 219] width 858 height 442
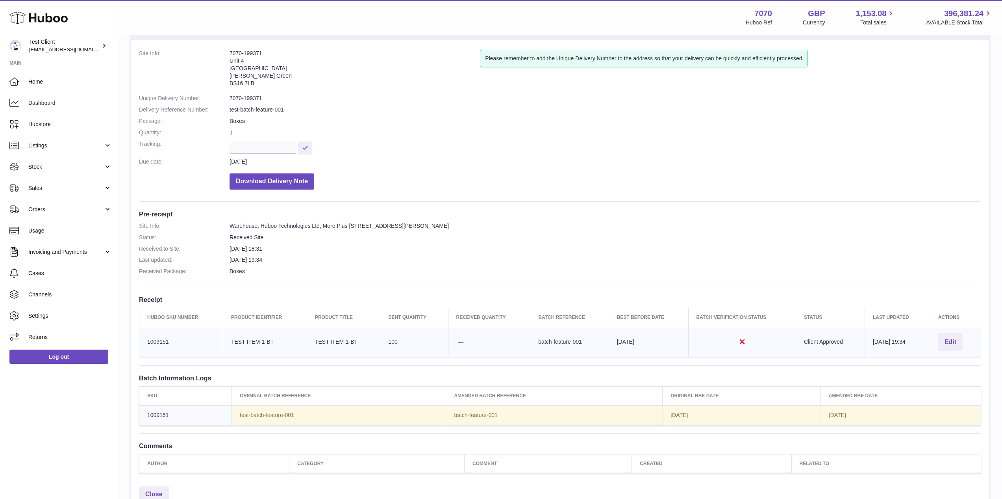
scroll to position [43, 0]
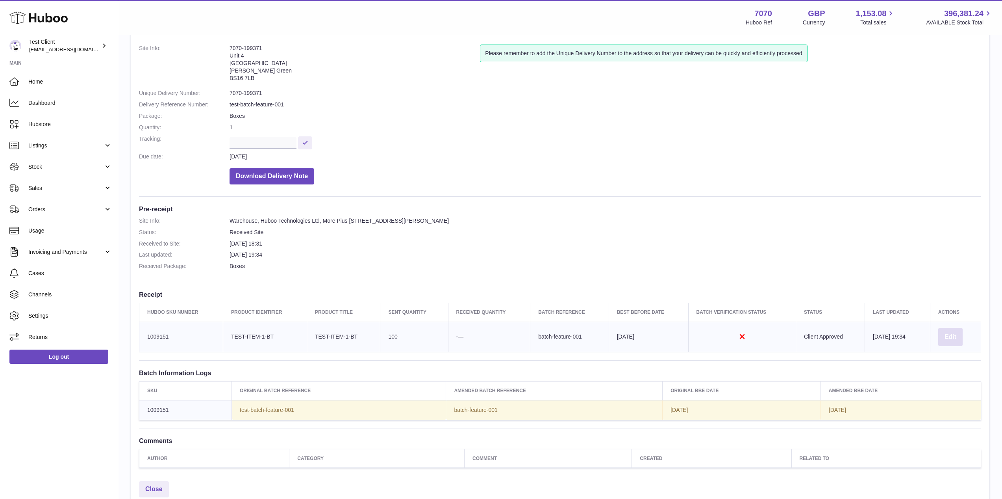
click at [951, 336] on button "Edit" at bounding box center [950, 337] width 24 height 19
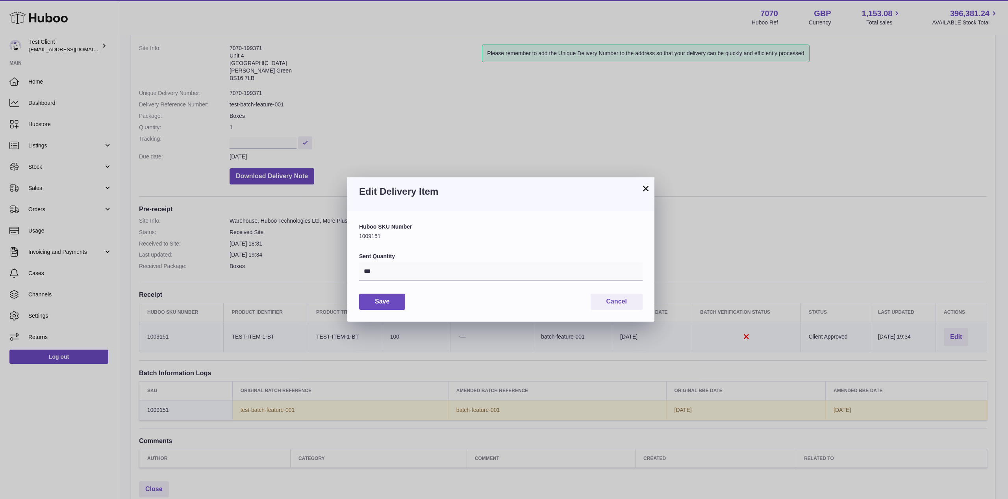
click at [519, 305] on div "Save Cancel" at bounding box center [501, 301] width 284 height 16
click at [606, 306] on button "Cancel" at bounding box center [617, 301] width 52 height 16
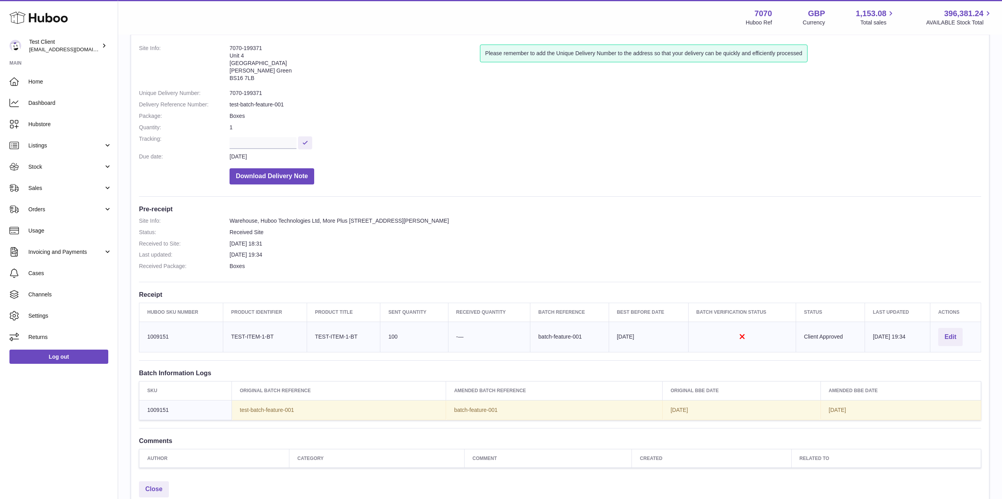
drag, startPoint x: 552, startPoint y: 270, endPoint x: 415, endPoint y: 229, distance: 142.4
click at [549, 269] on dl "Site Info: Warehouse, Huboo Technologies Ltd, More Plus Central Park, Hudson Av…" at bounding box center [560, 245] width 842 height 57
click at [601, 221] on dd "Warehouse, Huboo Technologies Ltd, More Plus [STREET_ADDRESS][PERSON_NAME]" at bounding box center [606, 220] width 752 height 7
drag, startPoint x: 434, startPoint y: 177, endPoint x: 391, endPoint y: 219, distance: 60.2
click at [434, 177] on dd "Download Delivery Note" at bounding box center [606, 174] width 752 height 20
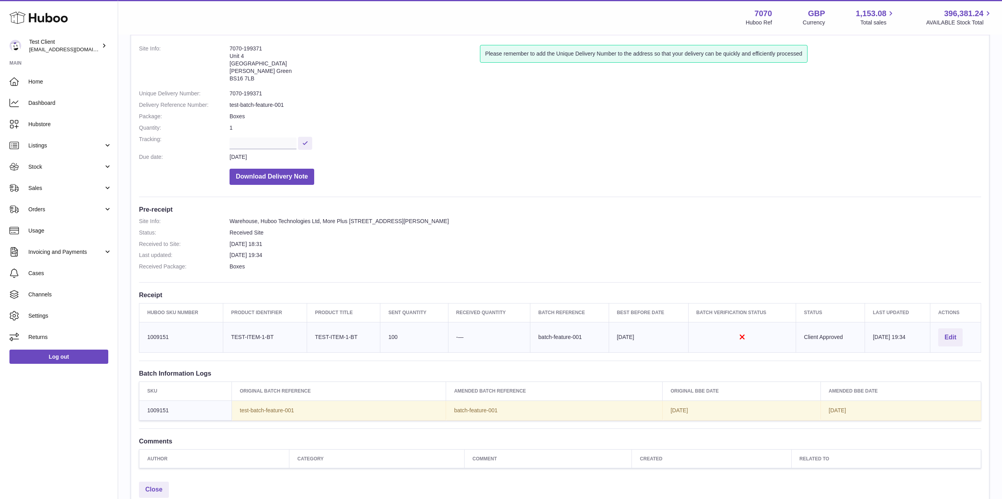
scroll to position [48, 0]
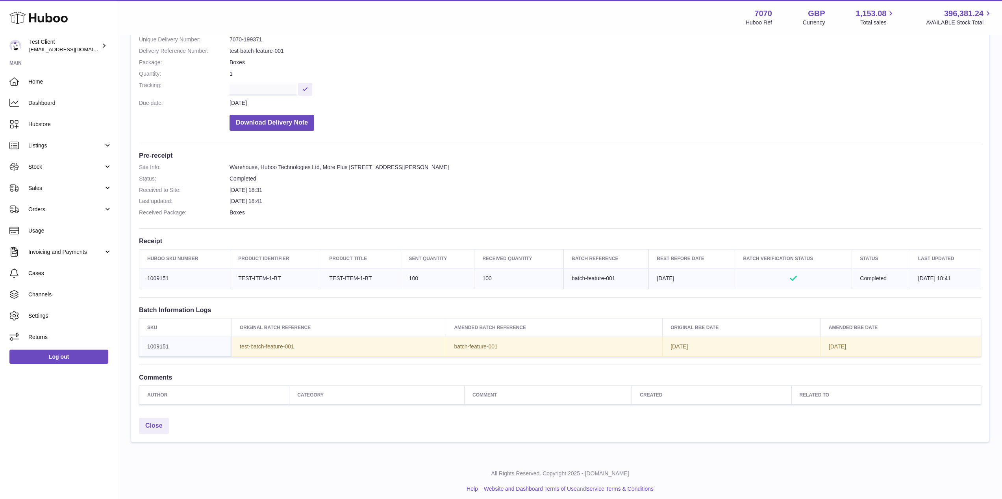
scroll to position [91, 0]
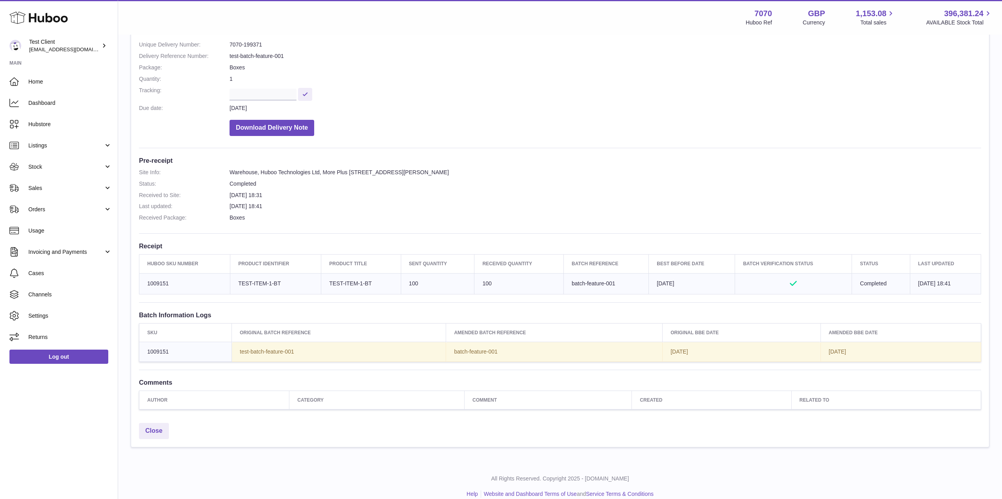
click at [781, 304] on div "Site Info: 7070-199371 Unit 4 Vertex Park South Emerson's Green BS16 7LB Please…" at bounding box center [560, 203] width 858 height 432
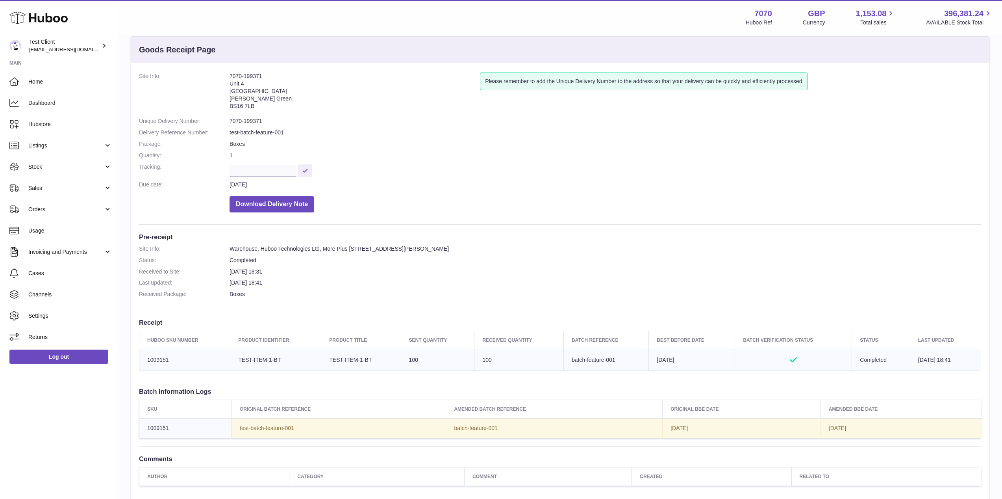
scroll to position [22, 0]
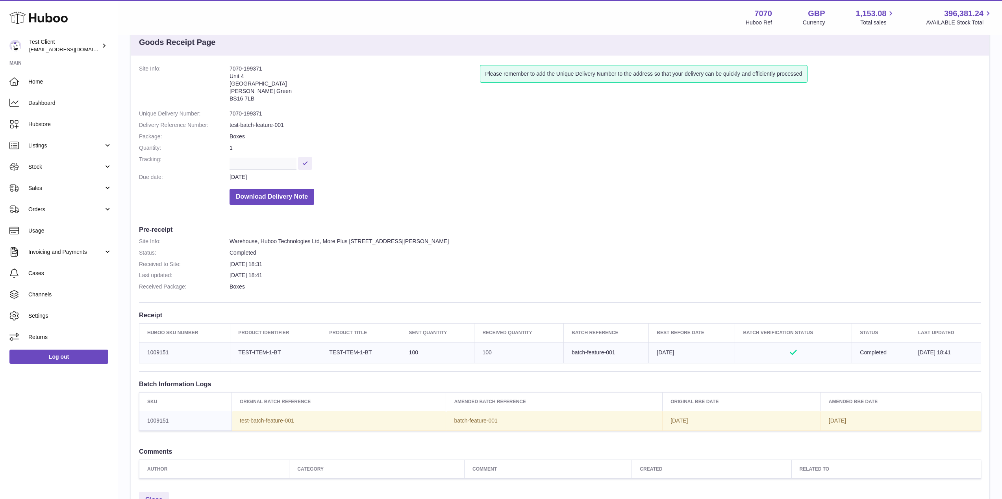
click at [434, 257] on dl "Site Info: Warehouse, Huboo Technologies Ltd, More Plus Central Park, Hudson Av…" at bounding box center [560, 265] width 842 height 57
click at [277, 260] on dd "[DATE] 18:31" at bounding box center [606, 263] width 752 height 7
click at [797, 272] on dd "11th Aug 2025 18:41" at bounding box center [606, 274] width 752 height 7
click at [759, 286] on dd "Boxes" at bounding box center [606, 286] width 752 height 7
click at [745, 333] on th "Batch Verification Status" at bounding box center [793, 332] width 117 height 19
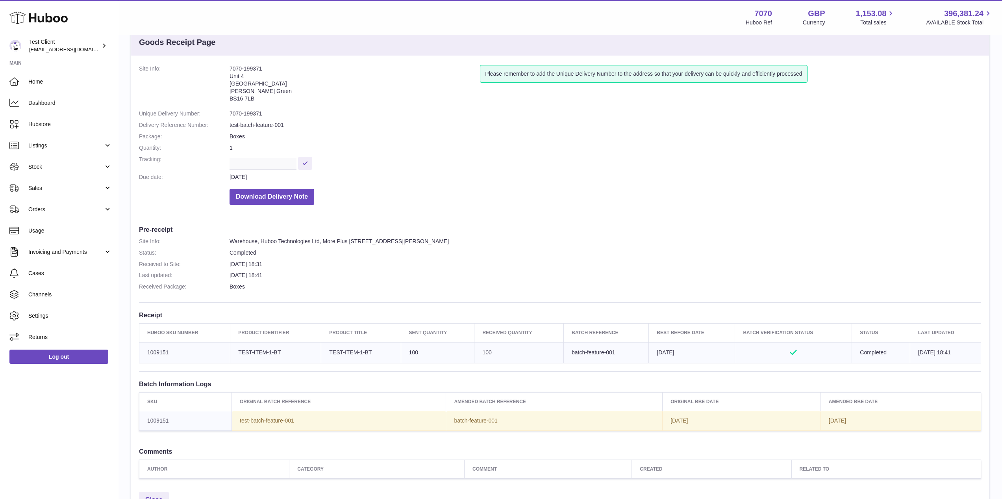
click at [666, 298] on div "Site Info: 7070-199371 Unit 4 Vertex Park South Emerson's Green BS16 7LB Please…" at bounding box center [560, 272] width 858 height 432
click at [666, 299] on div "Site Info: 7070-199371 Unit 4 Vertex Park South Emerson's Green BS16 7LB Please…" at bounding box center [560, 272] width 858 height 432
click at [668, 309] on div "Site Info: 7070-199371 Unit 4 Vertex Park South Emerson's Green BS16 7LB Please…" at bounding box center [560, 272] width 858 height 432
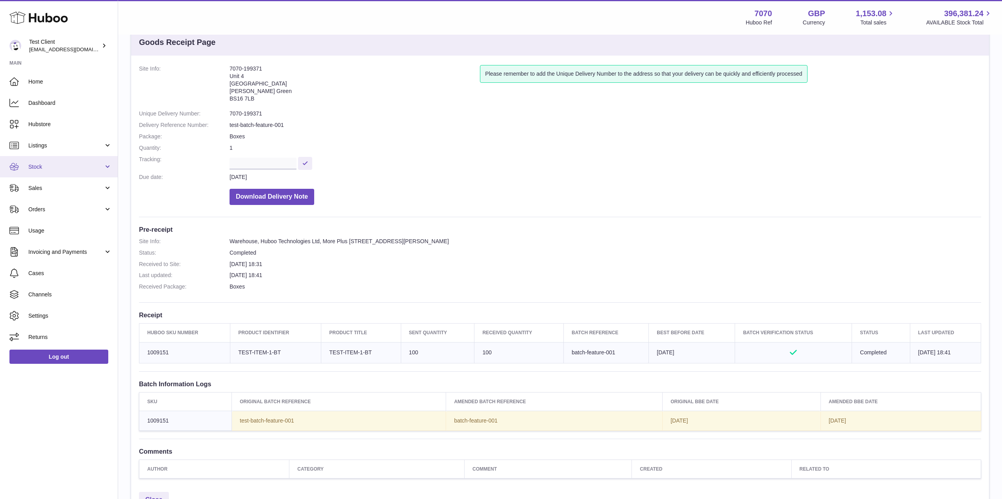
click at [64, 174] on link "Stock" at bounding box center [59, 166] width 118 height 21
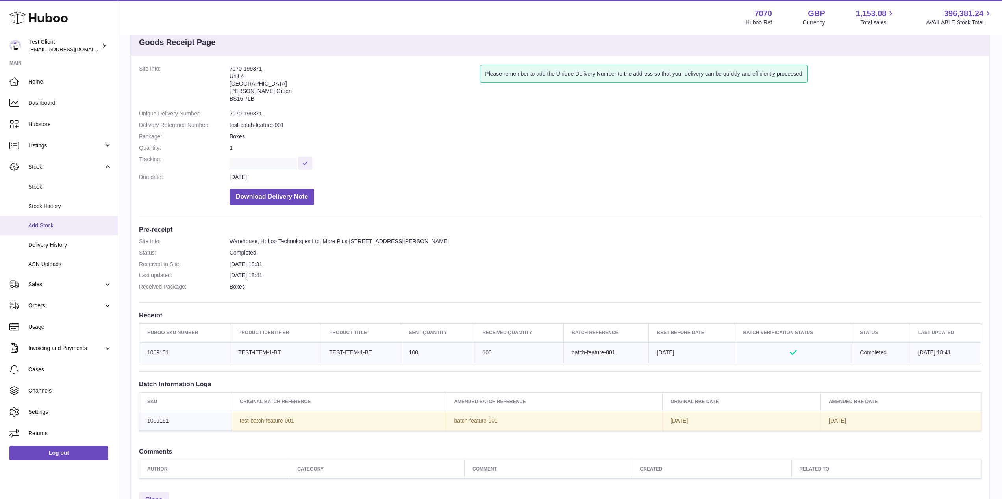
click at [74, 229] on link "Add Stock" at bounding box center [59, 225] width 118 height 19
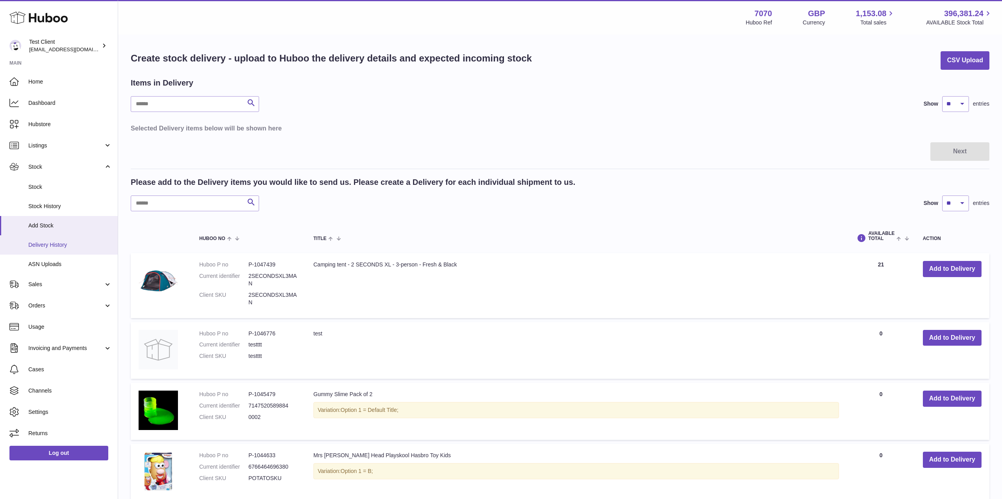
click at [57, 245] on span "Delivery History" at bounding box center [69, 244] width 83 height 7
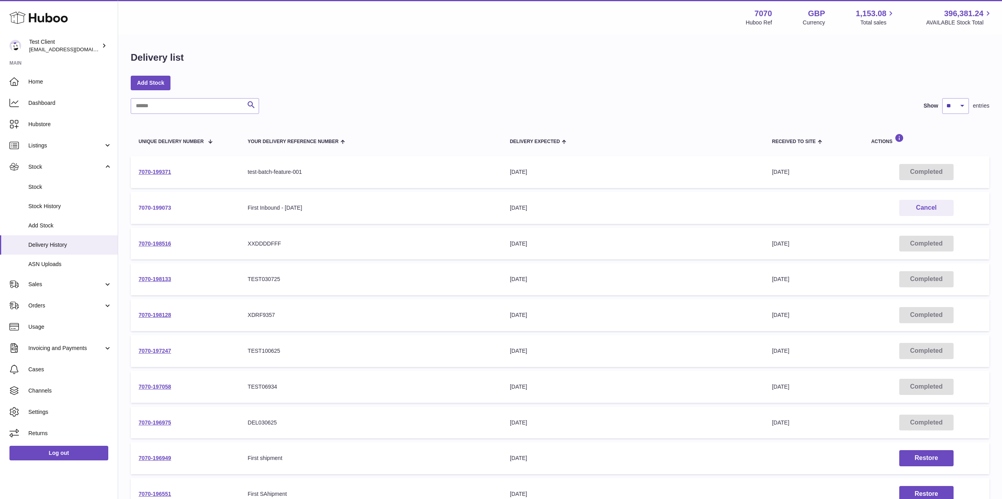
click at [149, 209] on link "7070-199073" at bounding box center [155, 207] width 33 height 6
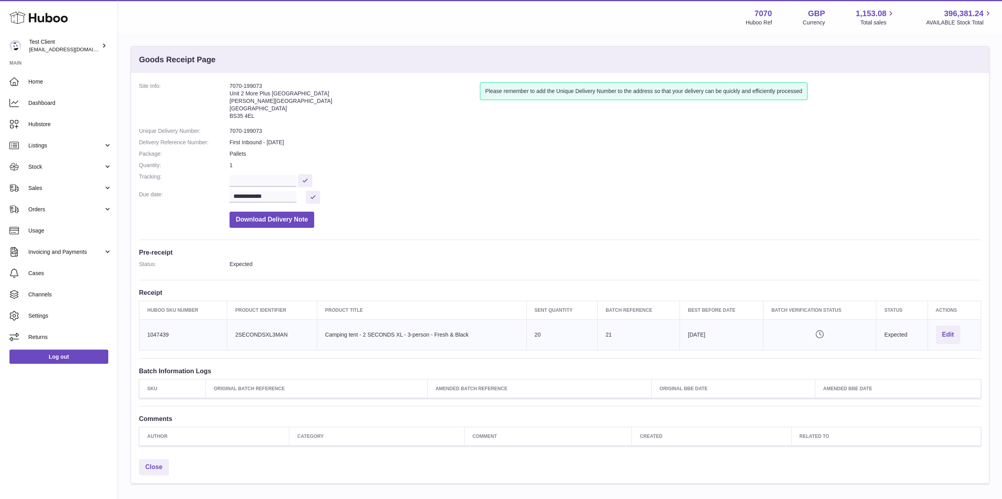
scroll to position [10, 0]
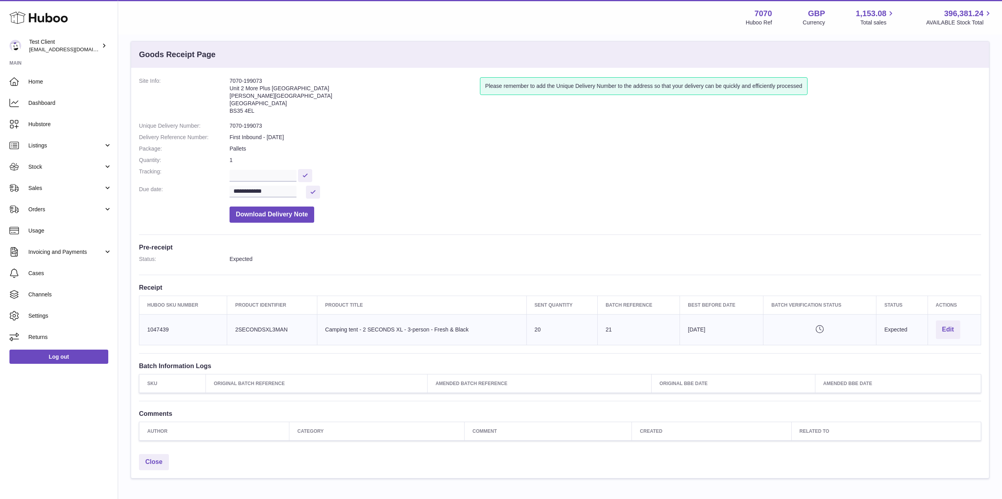
click at [858, 354] on div "**********" at bounding box center [560, 259] width 858 height 382
click at [941, 328] on button "Edit" at bounding box center [948, 329] width 24 height 19
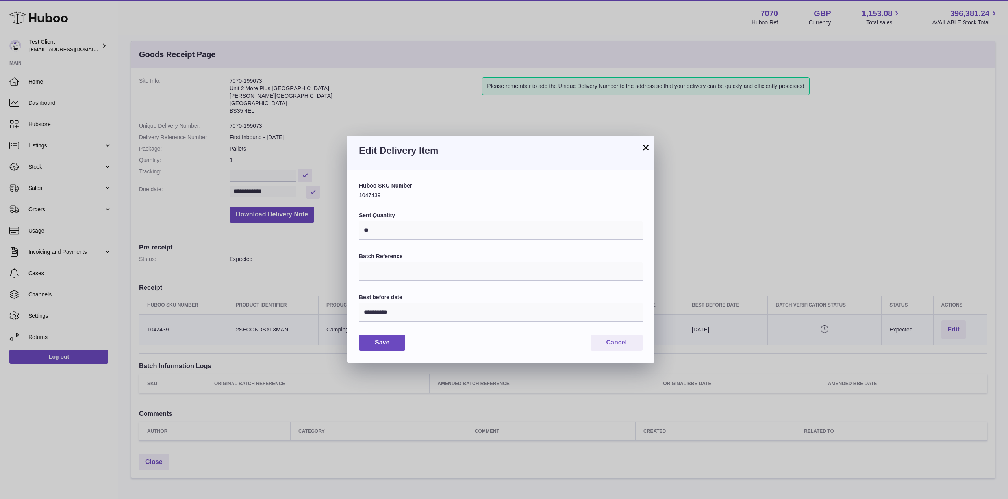
click at [472, 342] on div "Save Cancel" at bounding box center [501, 342] width 284 height 16
click at [432, 271] on input "Batch Reference" at bounding box center [501, 271] width 284 height 19
click at [486, 341] on div "Save Cancel" at bounding box center [501, 342] width 284 height 16
click at [537, 349] on div "Save Cancel" at bounding box center [501, 342] width 284 height 16
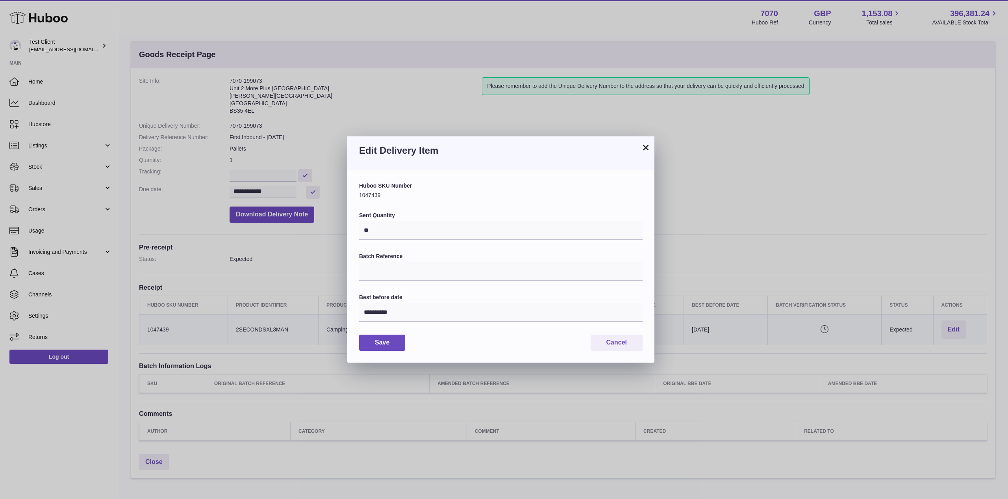
click at [538, 349] on div "Save Cancel" at bounding box center [501, 342] width 284 height 16
click at [631, 347] on button "Cancel" at bounding box center [617, 342] width 52 height 16
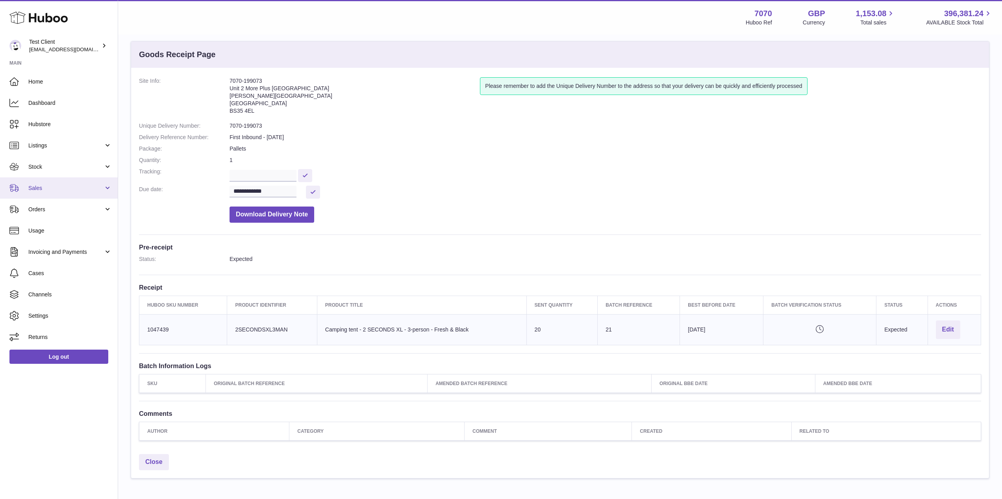
click at [58, 191] on span "Sales" at bounding box center [65, 187] width 75 height 7
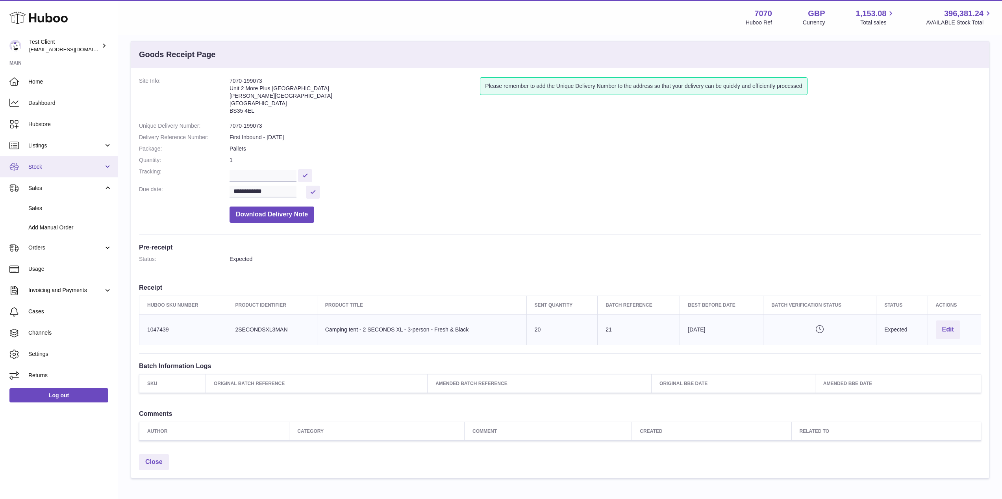
click at [58, 170] on span "Stock" at bounding box center [65, 166] width 75 height 7
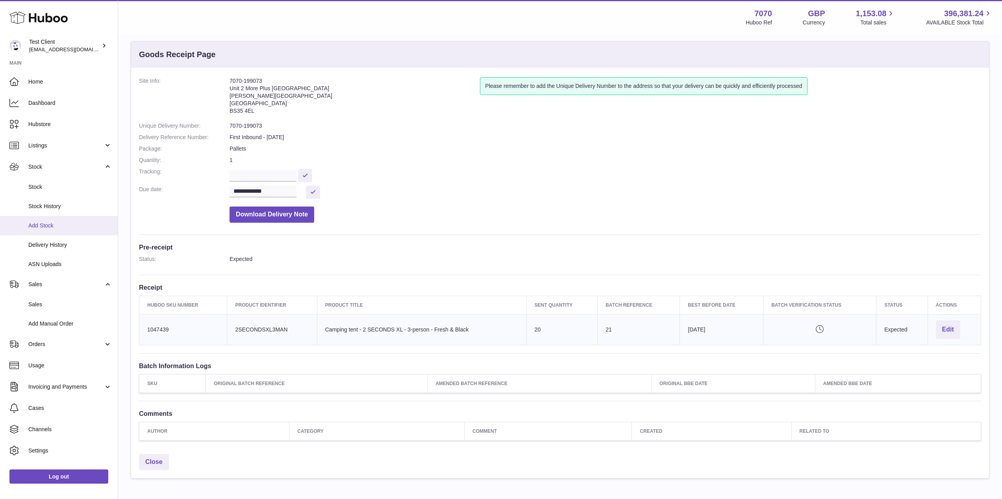
click at [65, 226] on span "Add Stock" at bounding box center [69, 225] width 83 height 7
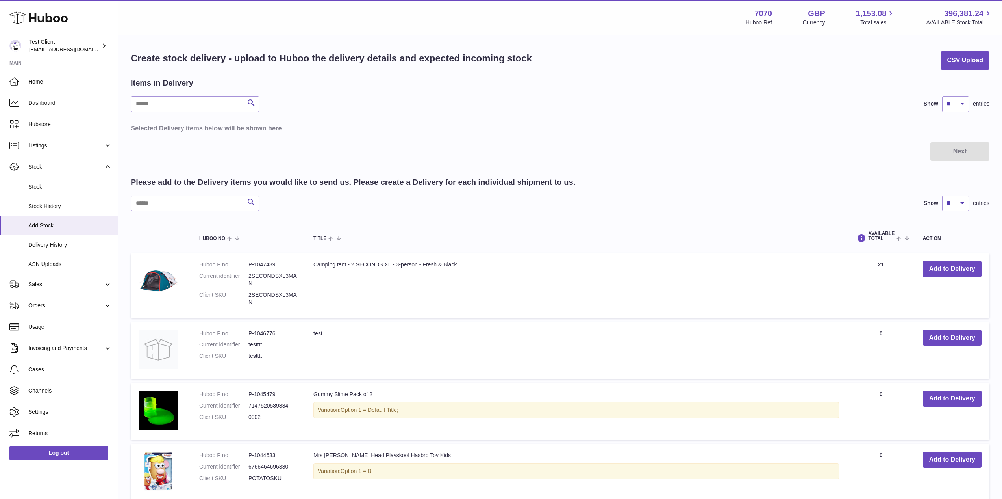
click at [163, 205] on input "text" at bounding box center [195, 203] width 128 height 16
paste input "*******"
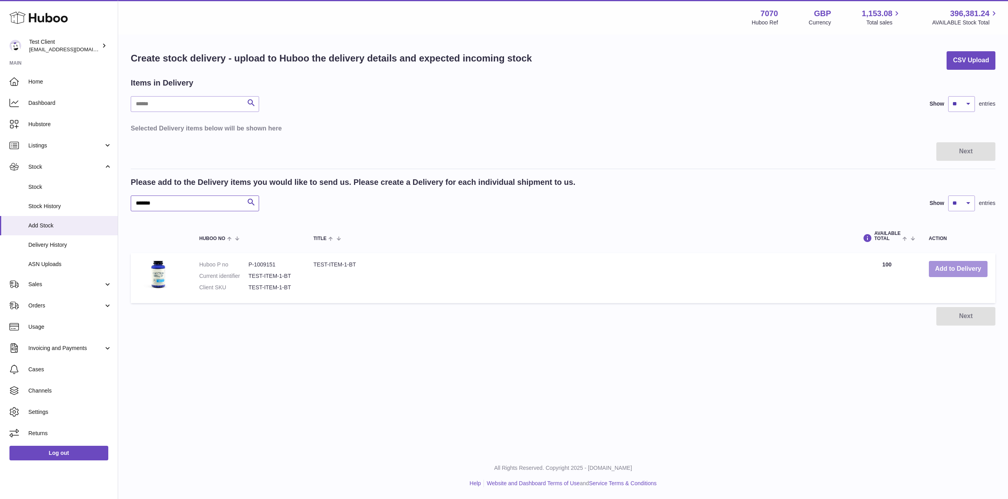
type input "*******"
click at [956, 273] on button "Add to Delivery" at bounding box center [958, 269] width 59 height 16
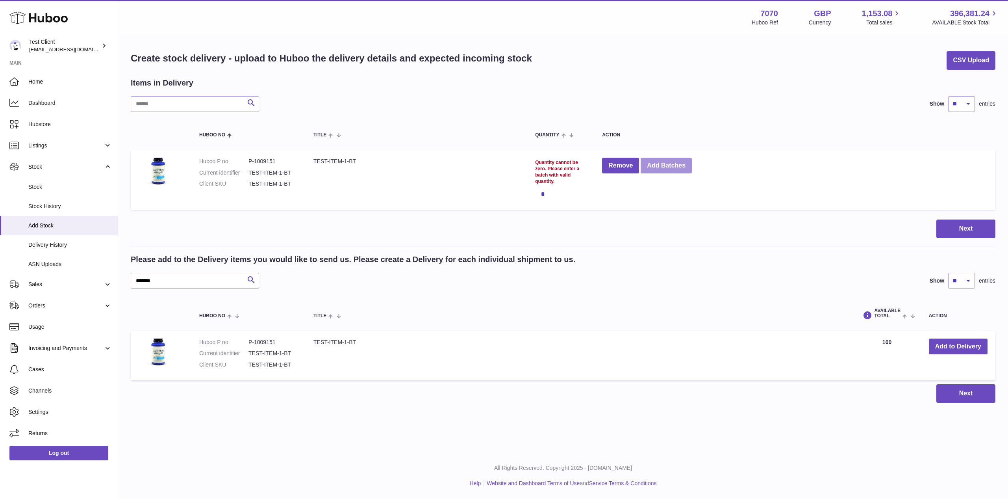
click at [674, 167] on button "Add Batches" at bounding box center [666, 166] width 51 height 16
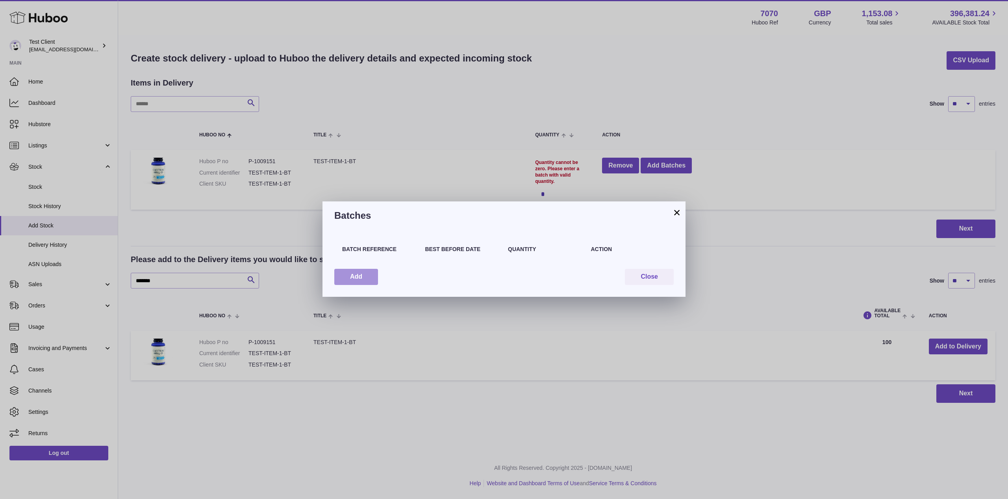
click at [364, 274] on button "Add" at bounding box center [356, 277] width 44 height 16
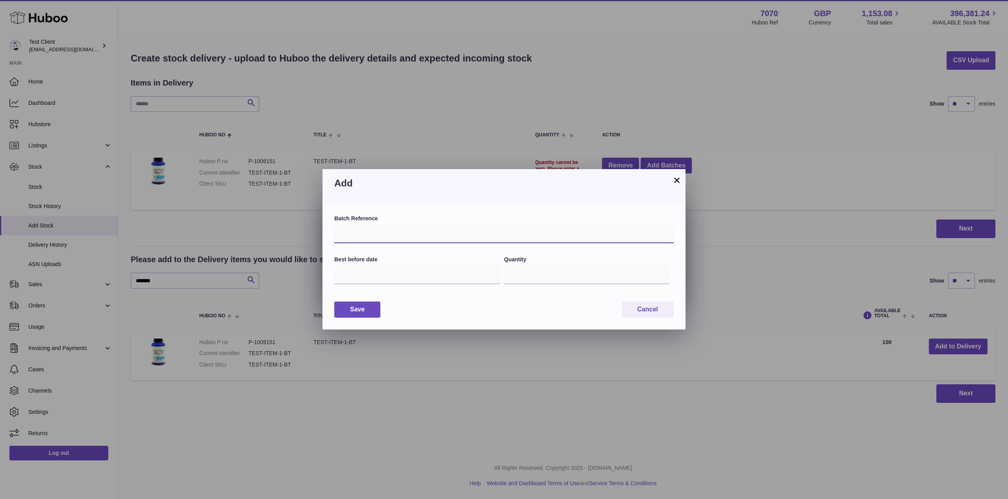
click at [390, 232] on input "text" at bounding box center [503, 233] width 339 height 19
type input "*"
type input "**********"
click at [377, 275] on input "text" at bounding box center [417, 274] width 166 height 19
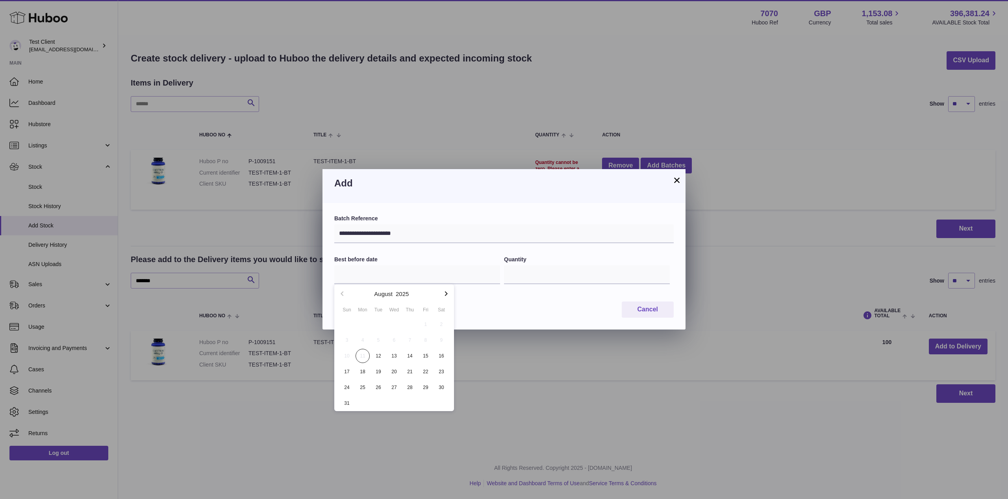
click at [444, 294] on icon "button" at bounding box center [445, 293] width 9 height 9
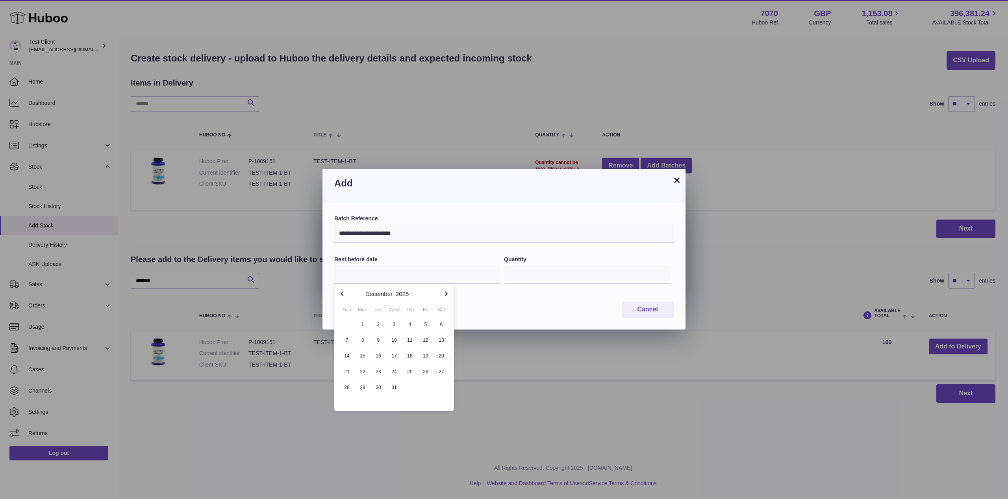
click at [444, 294] on icon "button" at bounding box center [445, 293] width 9 height 9
click at [410, 388] on span "30" at bounding box center [410, 387] width 14 height 14
type input "**********"
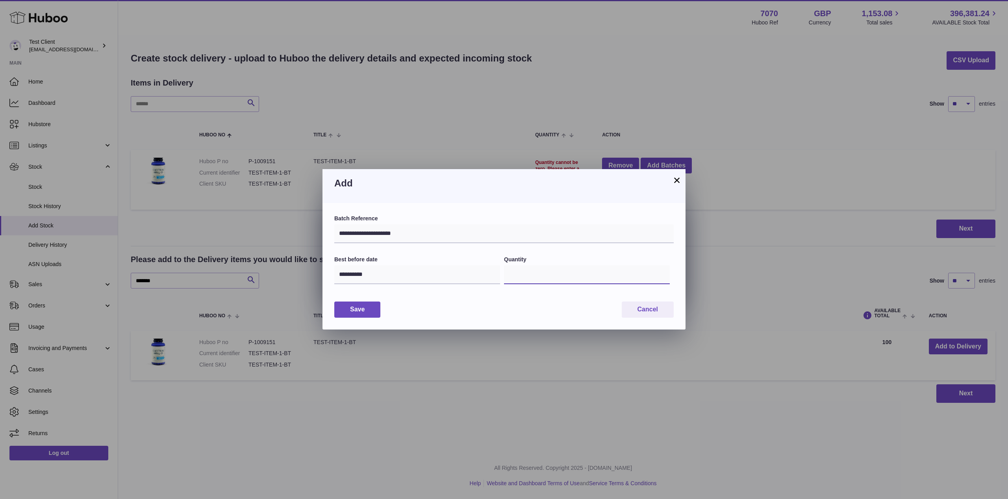
click at [531, 278] on input "*" at bounding box center [587, 274] width 166 height 19
type input "***"
click at [367, 306] on button "Save" at bounding box center [357, 309] width 46 height 16
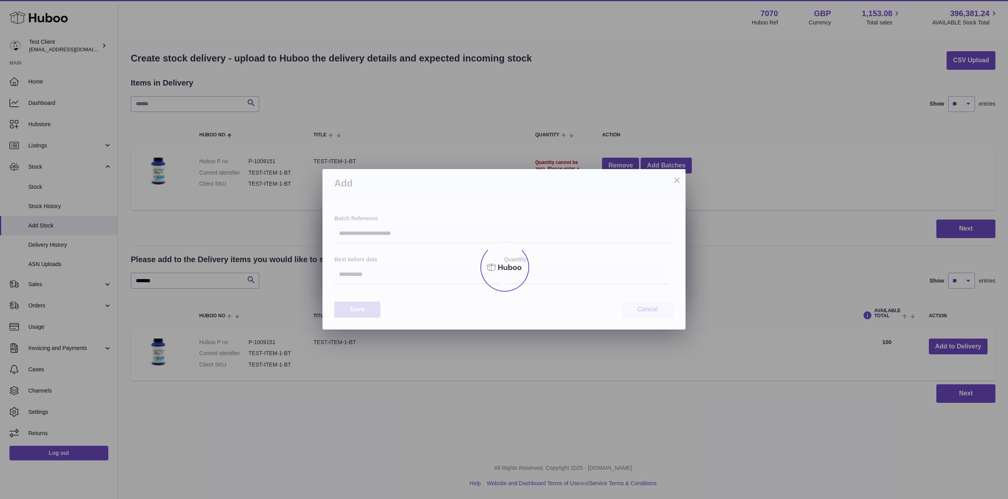
type input "***"
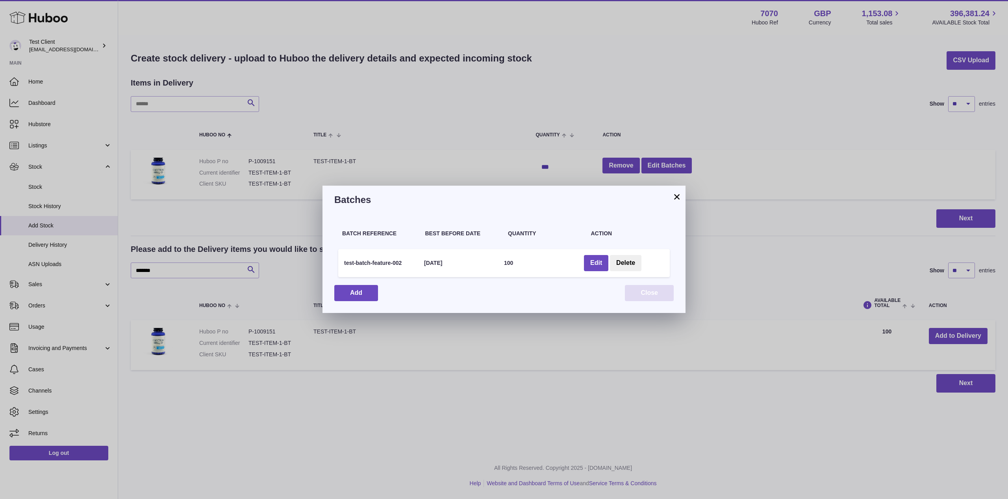
click at [657, 297] on button "Close" at bounding box center [649, 293] width 49 height 16
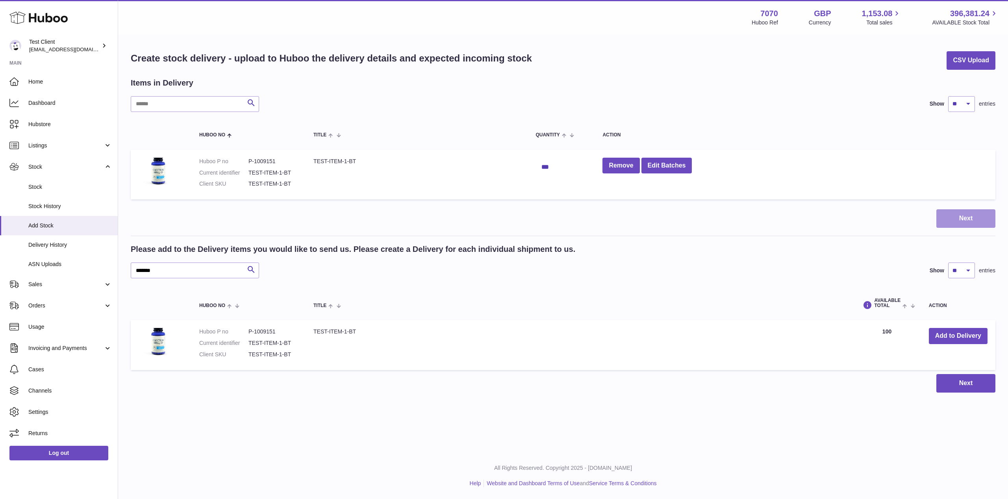
click at [951, 219] on button "Next" at bounding box center [966, 218] width 59 height 19
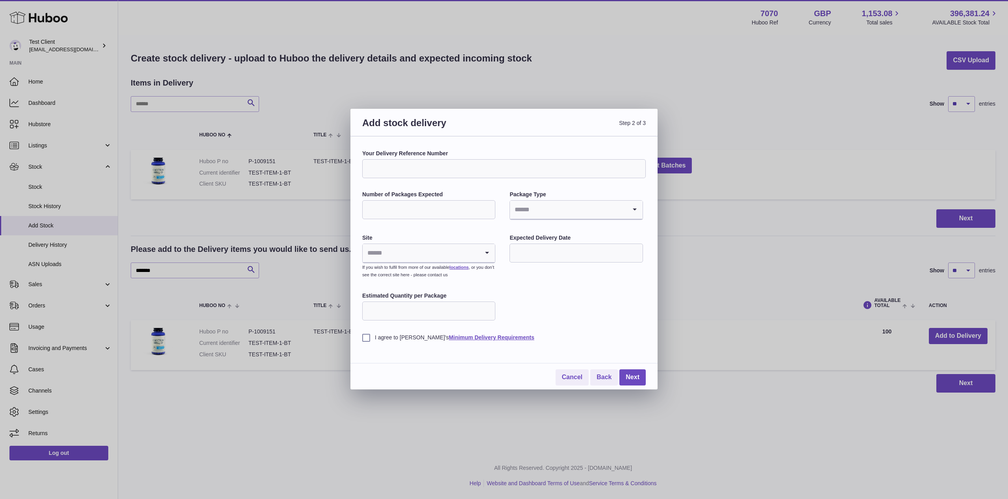
click at [387, 166] on input "Your Delivery Reference Number" at bounding box center [504, 168] width 284 height 19
type input "**********"
type input "*"
click at [538, 212] on input "Search for option" at bounding box center [568, 209] width 117 height 18
click at [529, 260] on li "Boxes" at bounding box center [576, 262] width 132 height 16
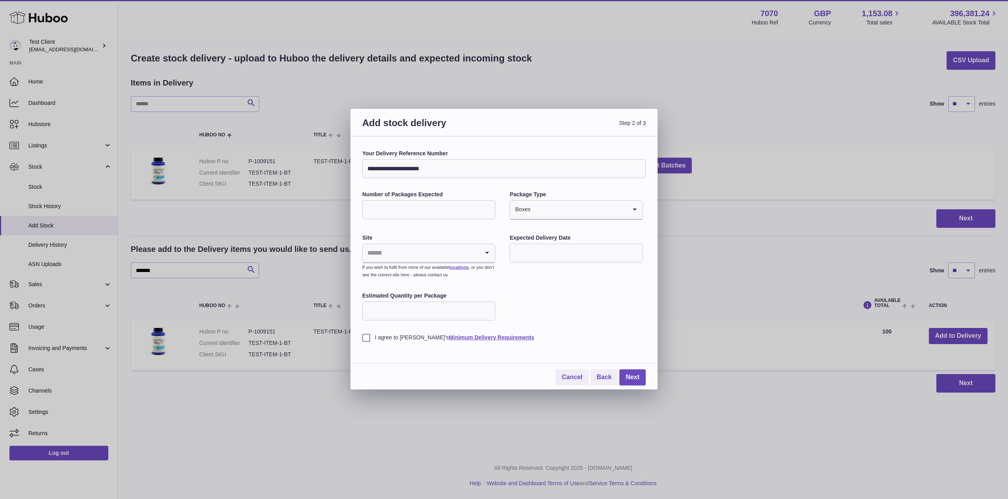
click at [431, 258] on input "Search for option" at bounding box center [421, 253] width 117 height 18
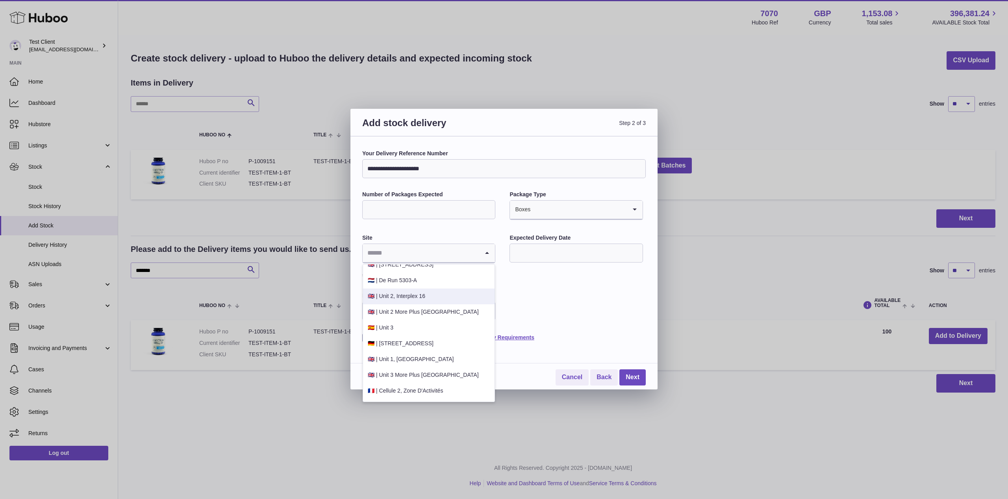
scroll to position [35, 0]
click at [448, 365] on li "🇬🇧 | Unit 3 More Plus Central Park" at bounding box center [429, 365] width 132 height 16
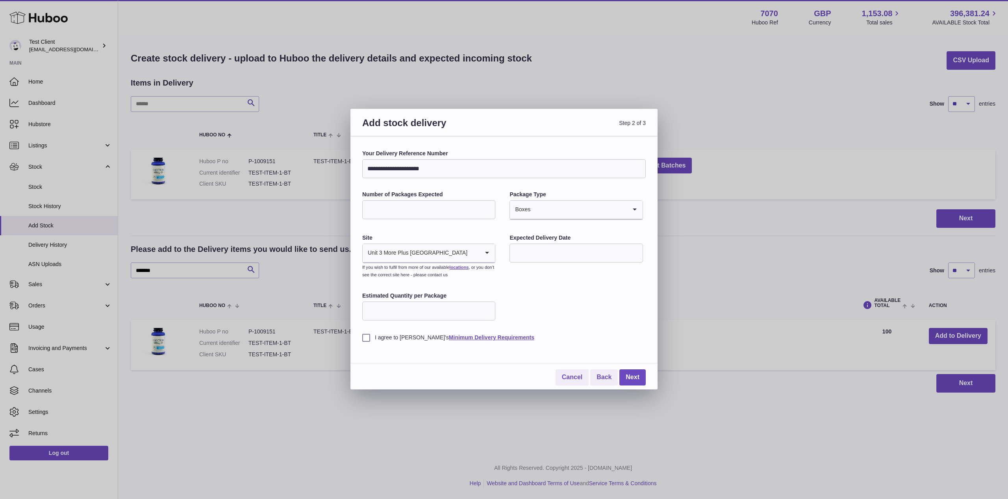
click at [543, 249] on input "text" at bounding box center [576, 252] width 133 height 19
click at [569, 334] on span "14" at bounding box center [569, 334] width 14 height 14
type input "**********"
click at [426, 319] on input "Estimated Quantity per Package" at bounding box center [428, 310] width 133 height 19
type input "***"
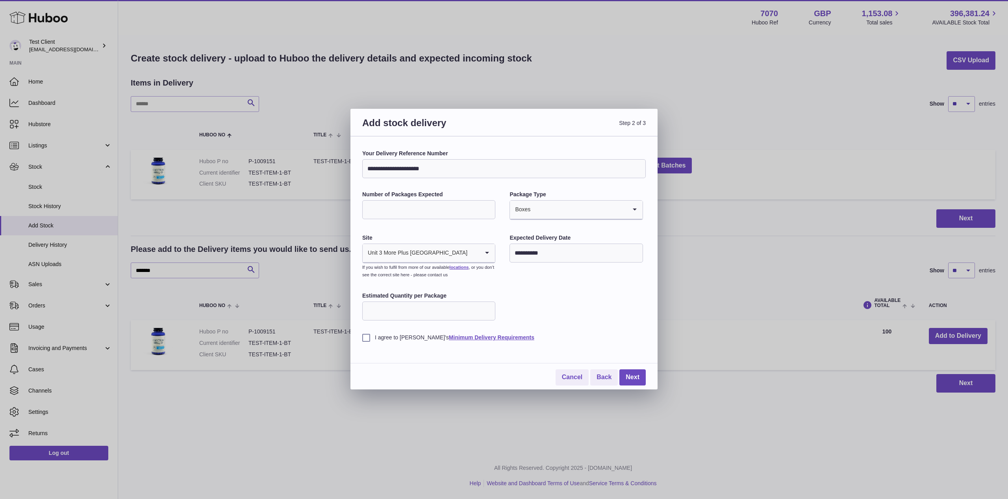
click at [367, 343] on div "**********" at bounding box center [504, 268] width 284 height 236
click at [367, 341] on label "I agree to Huboo's Minimum Delivery Requirements" at bounding box center [504, 337] width 284 height 7
click at [625, 376] on link "Next" at bounding box center [632, 377] width 26 height 16
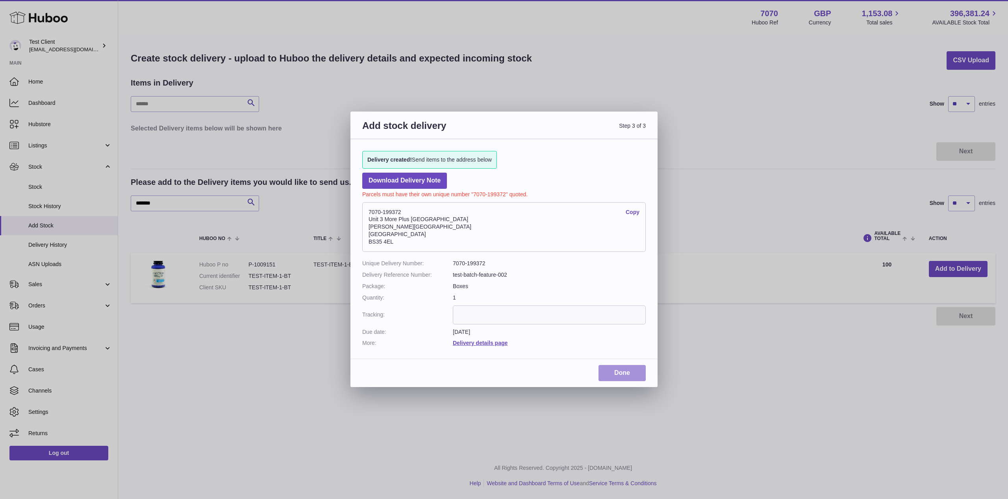
drag, startPoint x: 624, startPoint y: 374, endPoint x: 617, endPoint y: 374, distance: 7.1
click at [624, 374] on link "Done" at bounding box center [622, 373] width 47 height 16
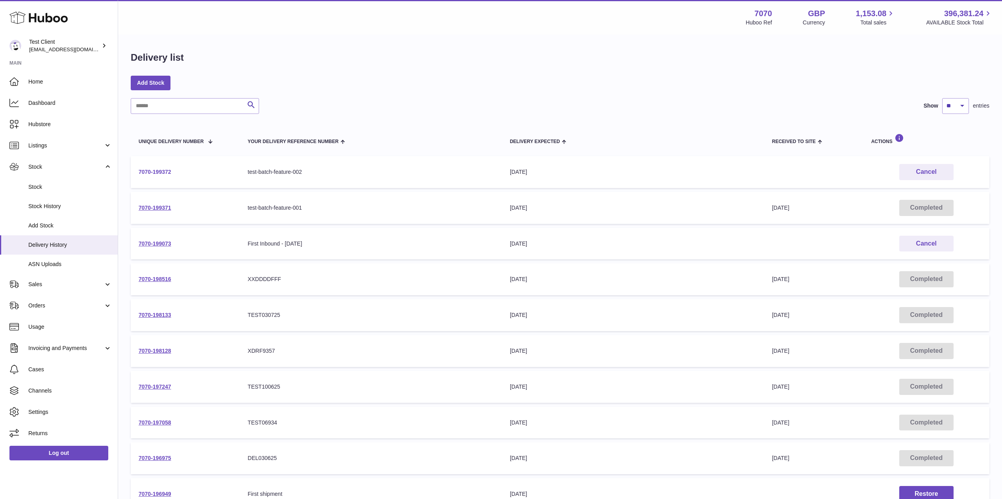
click at [145, 172] on link "7070-199372" at bounding box center [155, 172] width 33 height 6
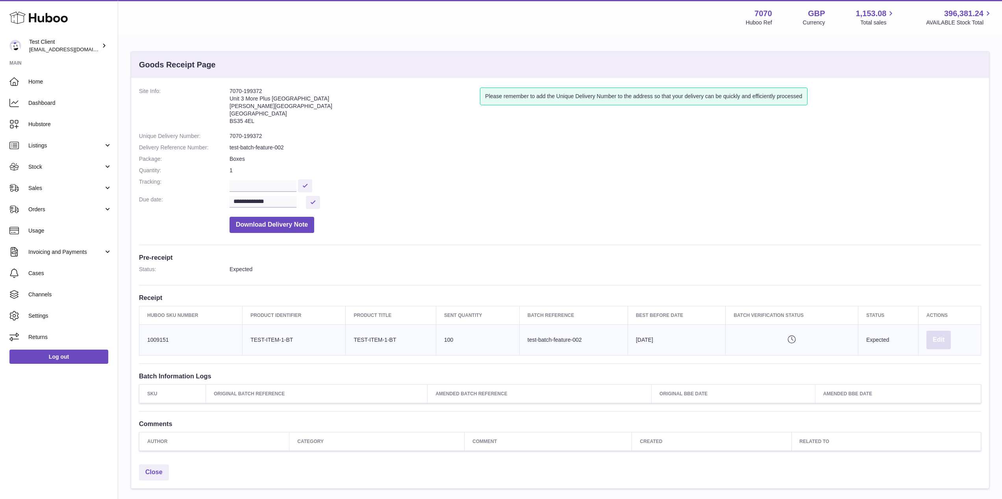
click at [933, 339] on button "Edit" at bounding box center [939, 339] width 24 height 19
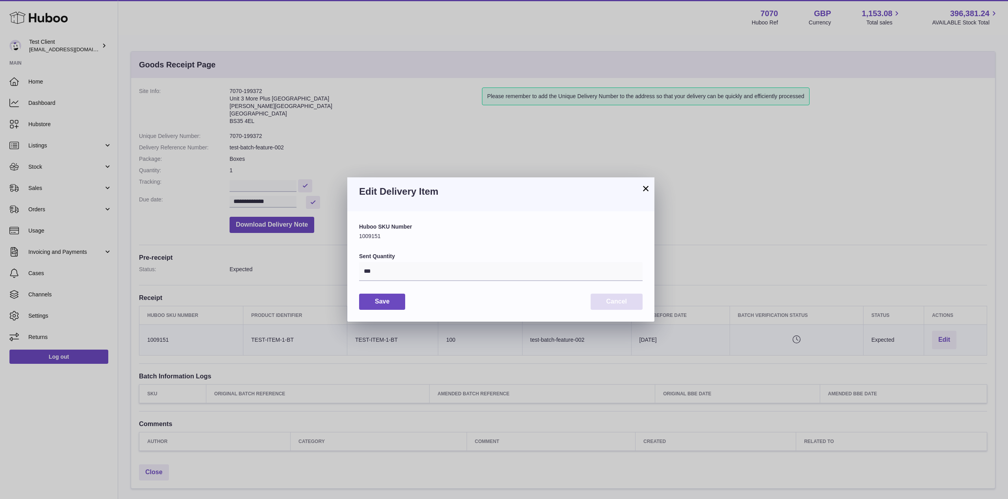
click at [623, 300] on button "Cancel" at bounding box center [617, 301] width 52 height 16
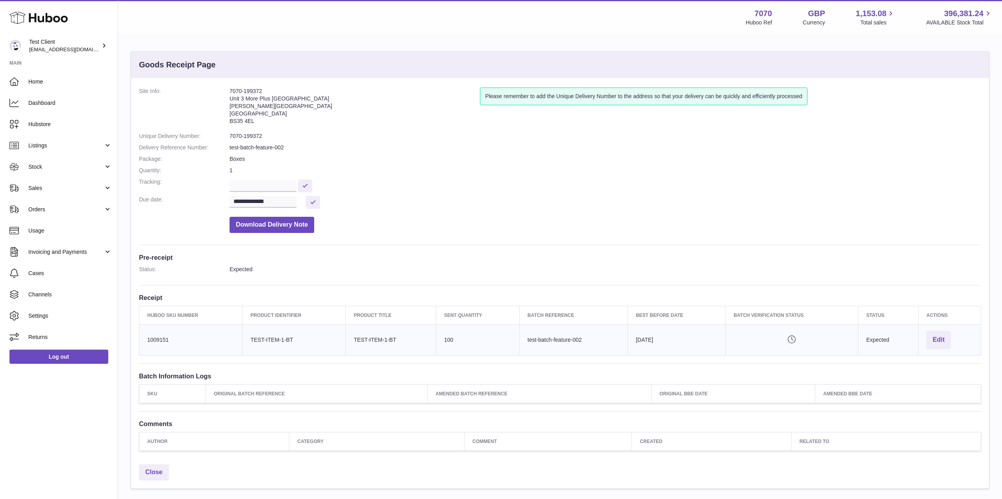
click at [656, 288] on div "**********" at bounding box center [560, 269] width 858 height 382
drag, startPoint x: 860, startPoint y: 372, endPoint x: 705, endPoint y: 233, distance: 208.0
click at [701, 233] on div "**********" at bounding box center [560, 269] width 858 height 382
click at [701, 253] on h3 "Pre-receipt" at bounding box center [560, 257] width 842 height 9
click at [336, 375] on h3 "Batch Information Logs" at bounding box center [560, 375] width 842 height 9
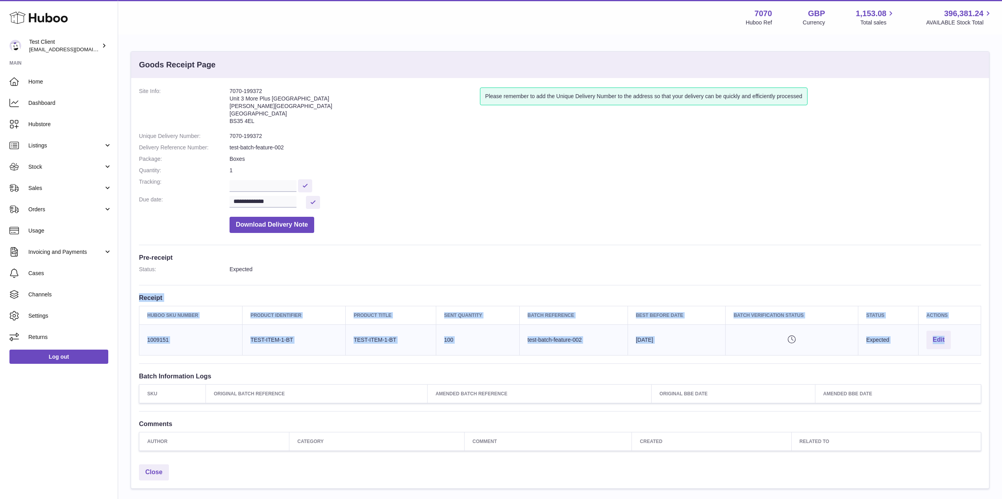
drag, startPoint x: 924, startPoint y: 364, endPoint x: 578, endPoint y: 274, distance: 357.2
click at [607, 274] on div "**********" at bounding box center [560, 269] width 858 height 382
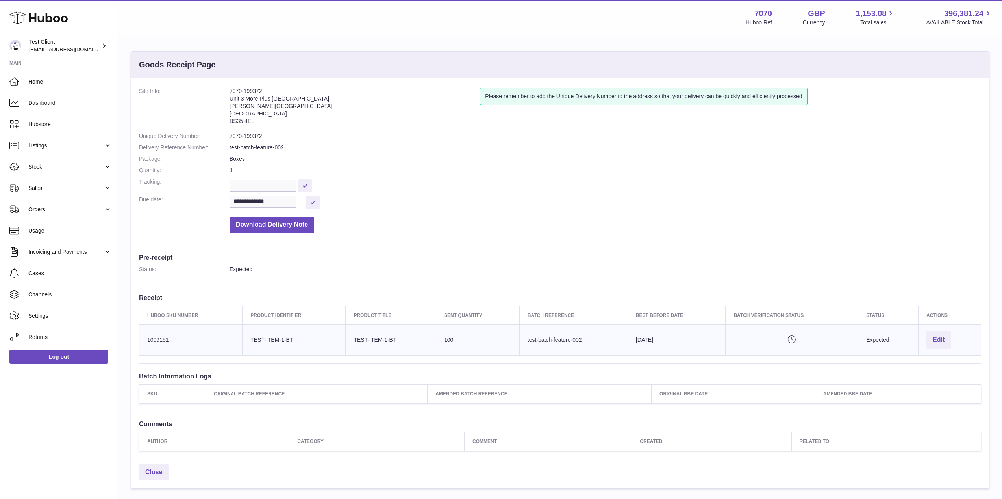
click at [318, 223] on dd "Download Delivery Note" at bounding box center [606, 223] width 752 height 20
click at [471, 372] on h3 "Batch Information Logs" at bounding box center [560, 375] width 842 height 9
click at [911, 374] on h3 "Batch Information Logs" at bounding box center [560, 375] width 842 height 9
click at [946, 376] on h3 "Batch Information Logs" at bounding box center [560, 375] width 842 height 9
click at [444, 293] on h3 "Receipt" at bounding box center [560, 297] width 842 height 9
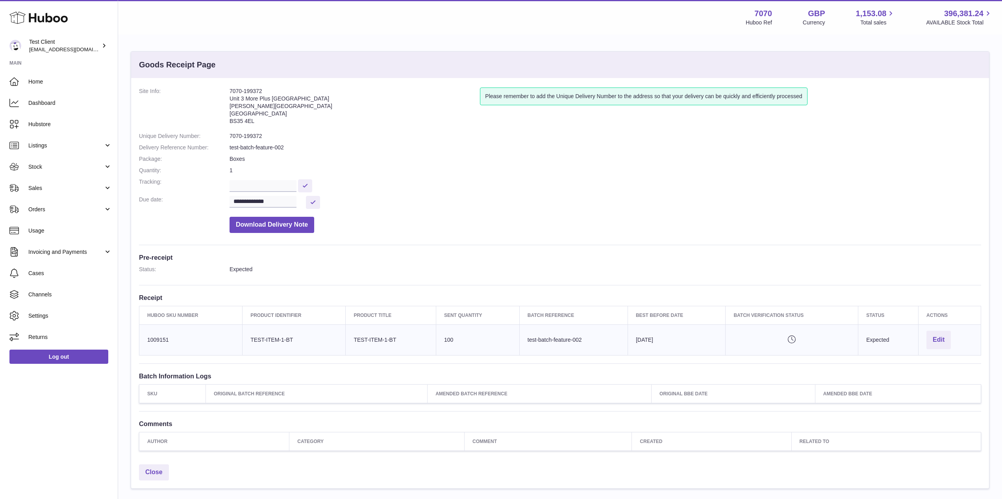
click at [562, 363] on div "**********" at bounding box center [560, 269] width 858 height 382
click at [756, 371] on h3 "Batch Information Logs" at bounding box center [560, 375] width 842 height 9
click at [536, 273] on dl "Status: Expected" at bounding box center [560, 270] width 842 height 11
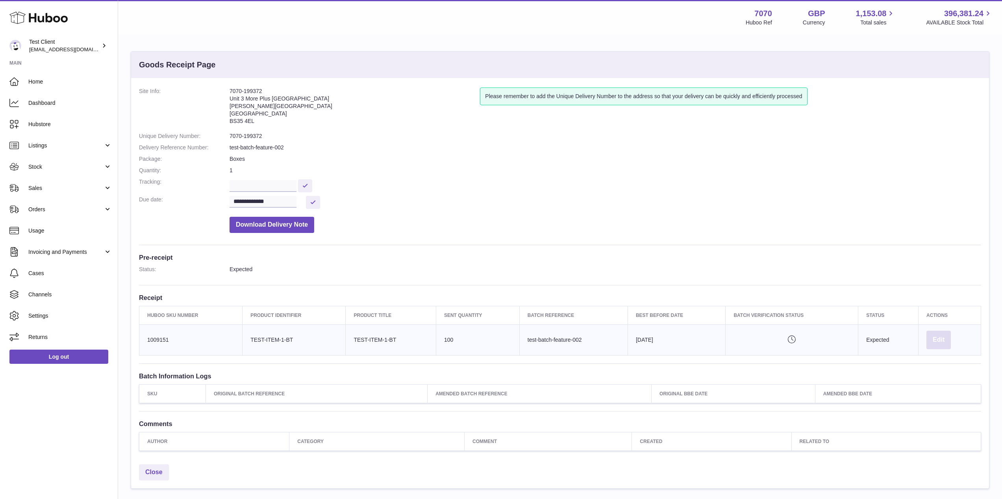
click at [936, 338] on button "Edit" at bounding box center [939, 339] width 24 height 19
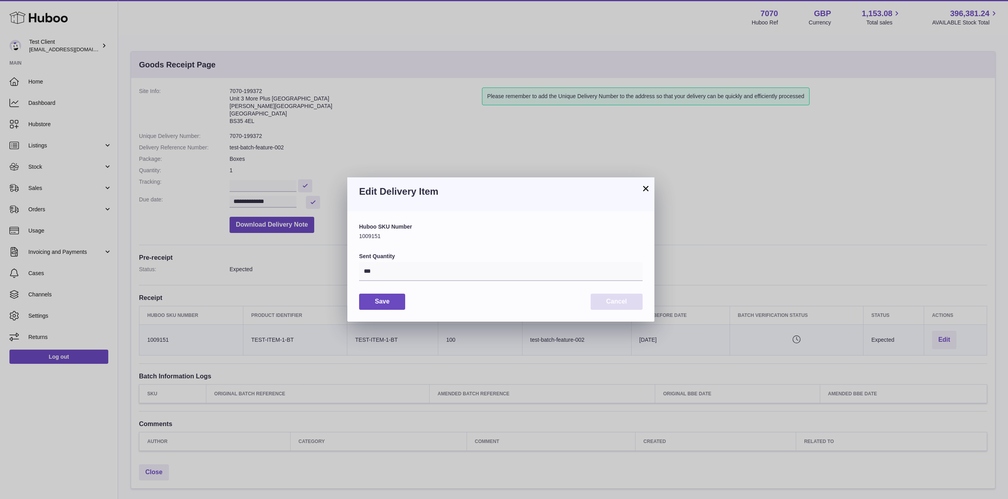
click at [613, 302] on button "Cancel" at bounding box center [617, 301] width 52 height 16
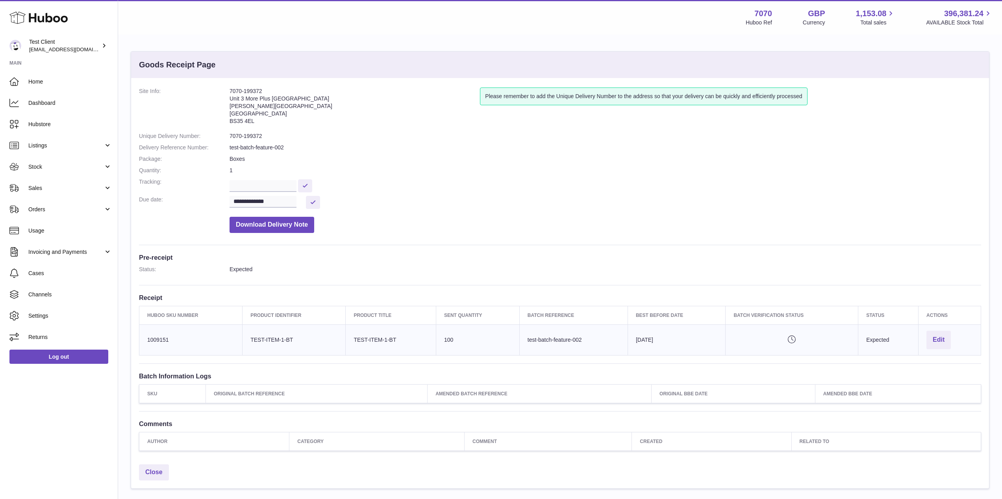
drag, startPoint x: 403, startPoint y: 207, endPoint x: 184, endPoint y: 259, distance: 225.8
click at [403, 207] on dd "**********" at bounding box center [606, 202] width 752 height 13
click at [64, 169] on span "Stock" at bounding box center [65, 166] width 75 height 7
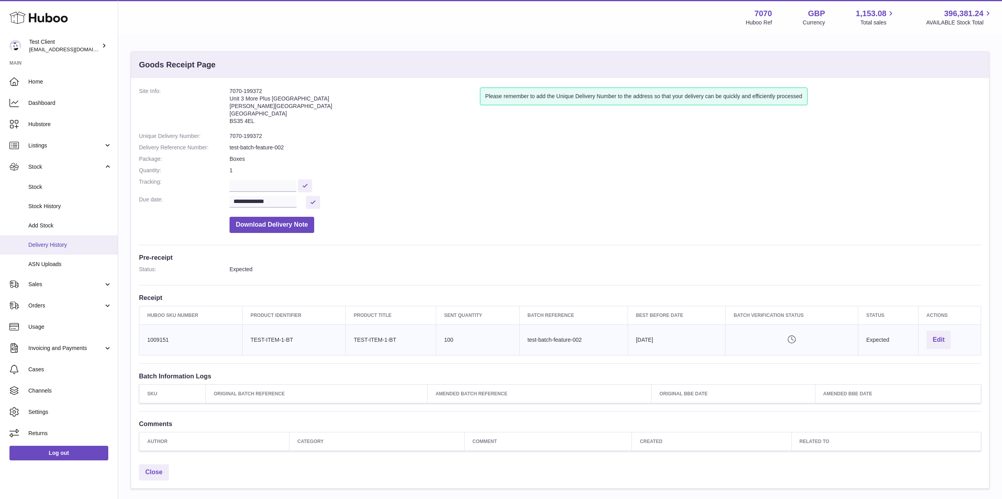
click at [64, 240] on link "Delivery History" at bounding box center [59, 244] width 118 height 19
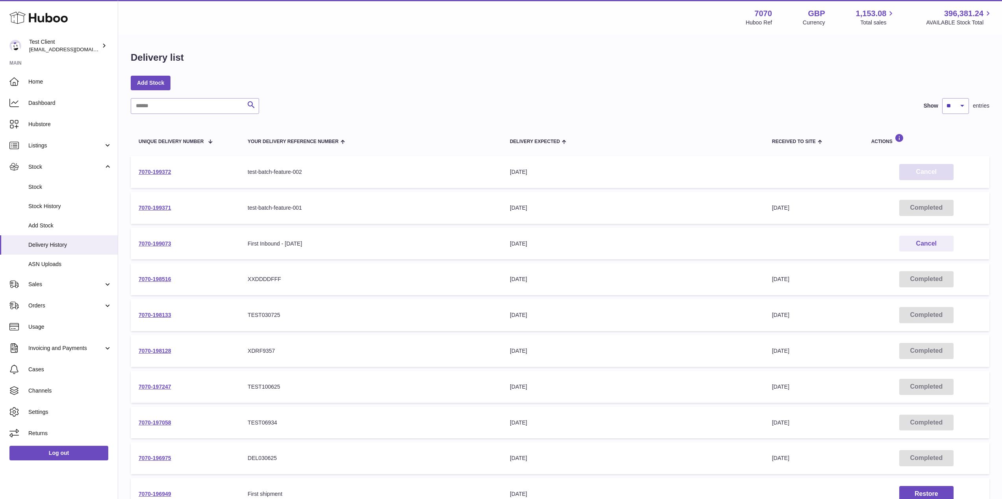
click at [915, 176] on button "Cancel" at bounding box center [926, 172] width 54 height 16
click at [402, 176] on td "Your Delivery Reference Number test-batch-feature-002" at bounding box center [371, 172] width 262 height 32
click at [160, 171] on link "7070-199372" at bounding box center [155, 172] width 33 height 6
click at [937, 178] on button "Restore" at bounding box center [926, 172] width 54 height 16
click at [911, 176] on button "Cancel" at bounding box center [926, 172] width 54 height 16
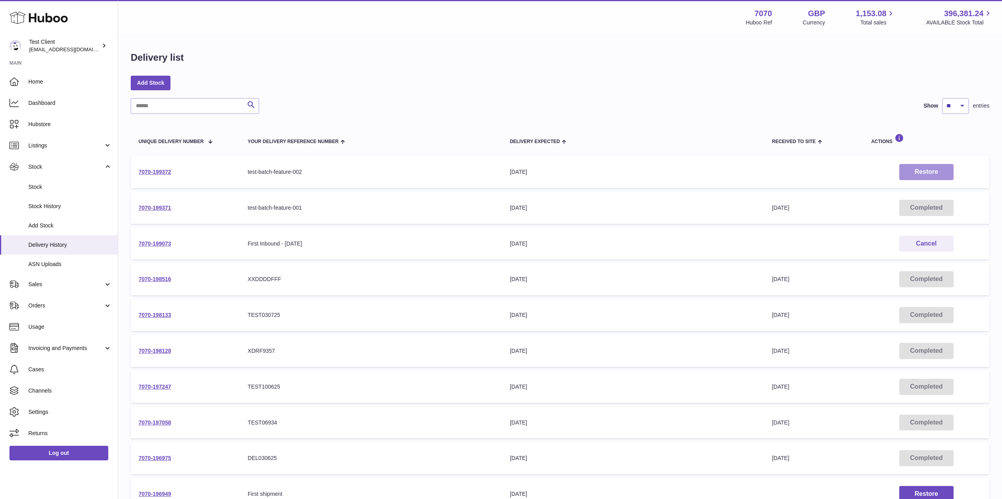
click at [931, 172] on button "Restore" at bounding box center [926, 172] width 54 height 16
click at [649, 87] on div "Add Stock" at bounding box center [560, 83] width 859 height 14
click at [616, 131] on th "Delivery Expected" at bounding box center [633, 139] width 262 height 26
click at [755, 101] on div "Search Show ** ** ** *** entries" at bounding box center [560, 106] width 859 height 16
click at [774, 66] on div "Delivery list" at bounding box center [560, 59] width 859 height 17
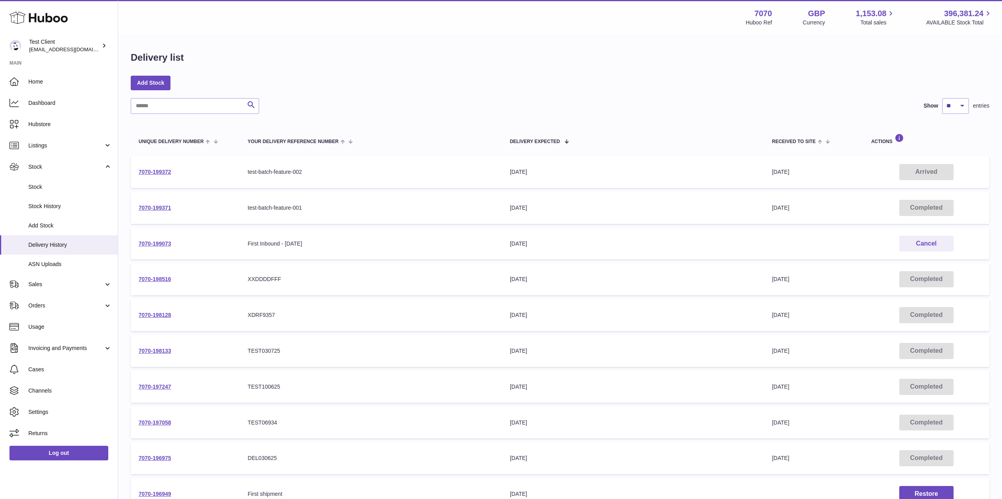
click at [405, 95] on div "Delivery list Add Stock Search Show ** ** ** *** entries Unique Delivery Number…" at bounding box center [560, 292] width 884 height 514
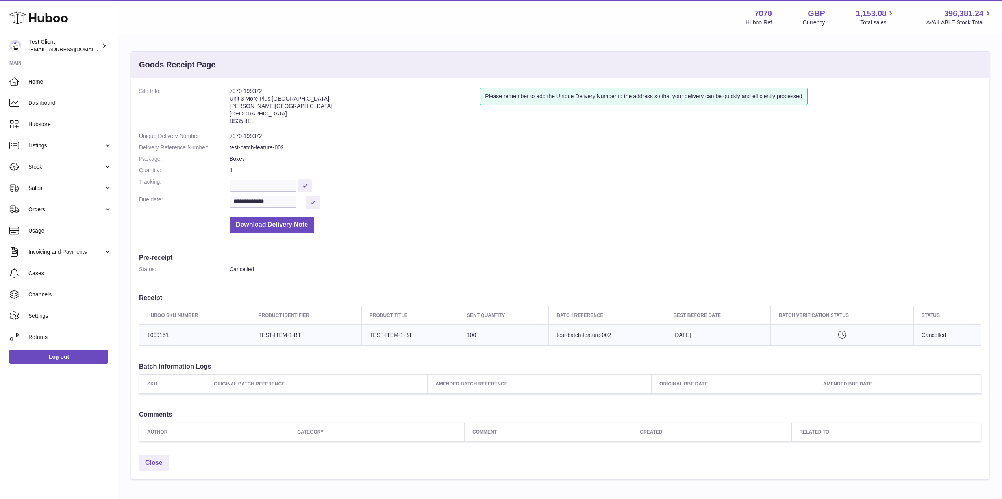
scroll to position [42, 0]
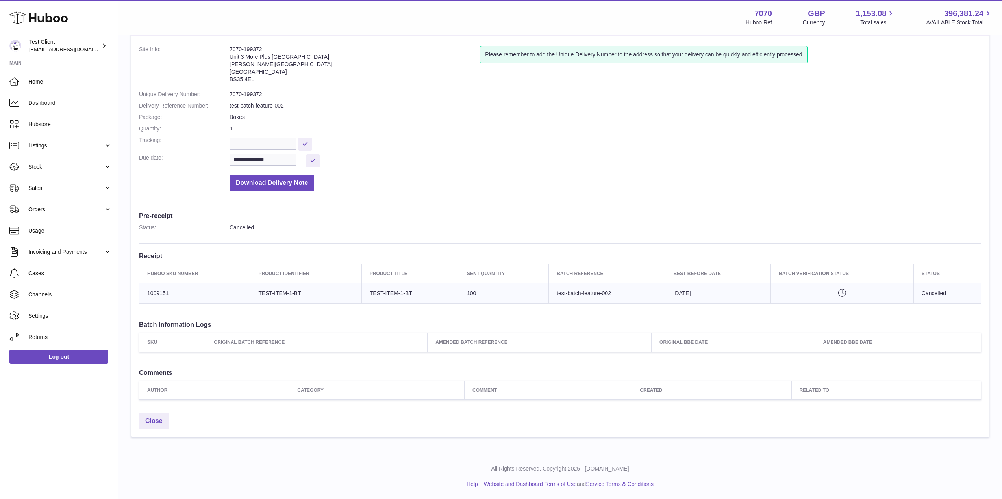
scroll to position [37, 0]
